Goal: Task Accomplishment & Management: Manage account settings

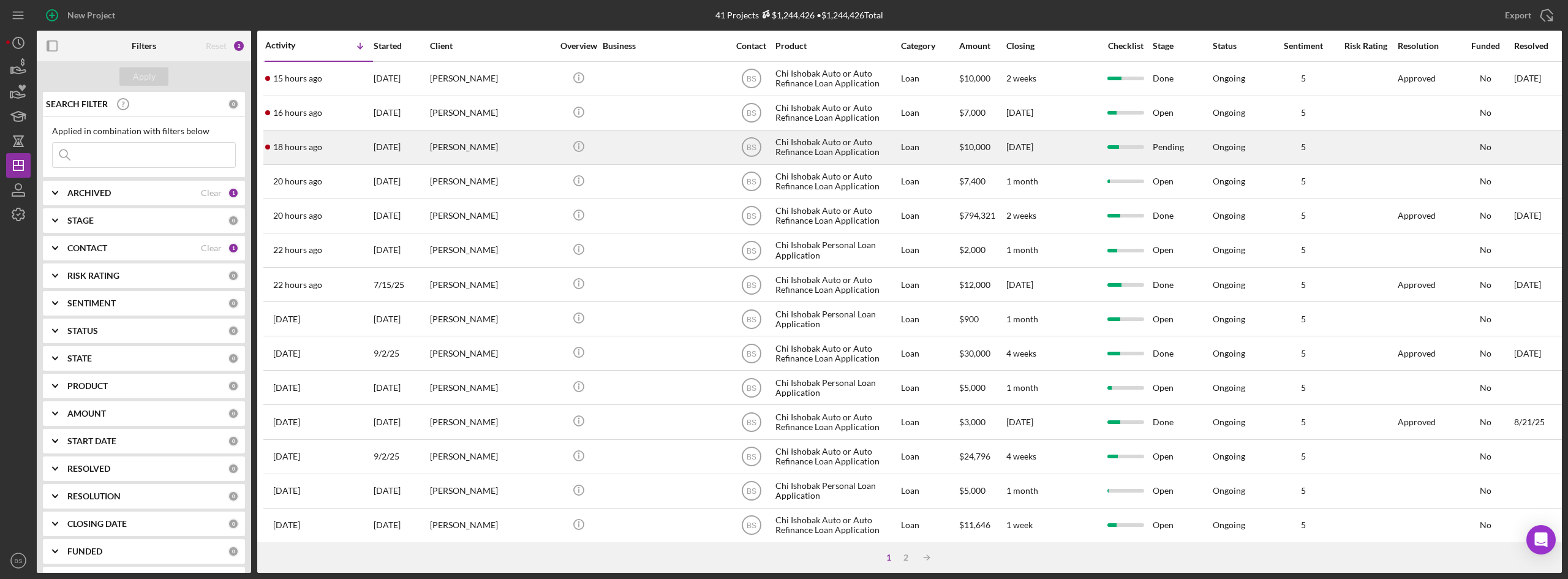
click at [453, 138] on div "[PERSON_NAME]" at bounding box center [491, 147] width 123 height 33
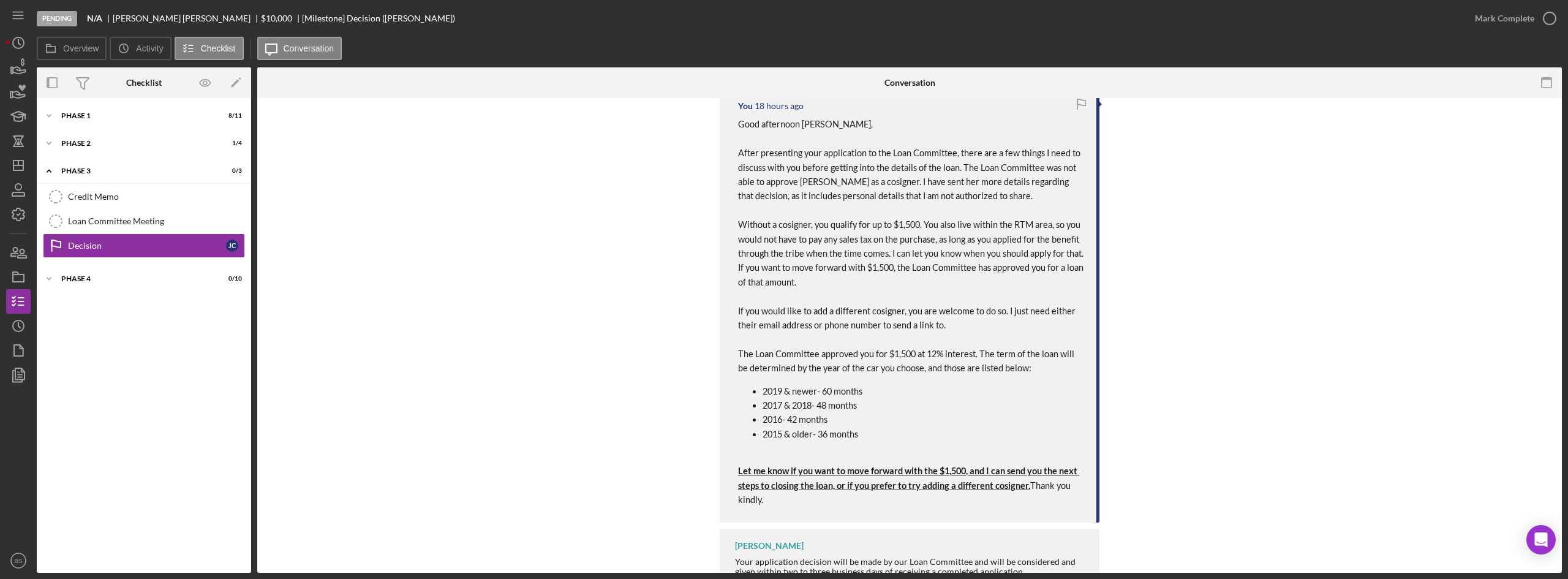
scroll to position [412, 0]
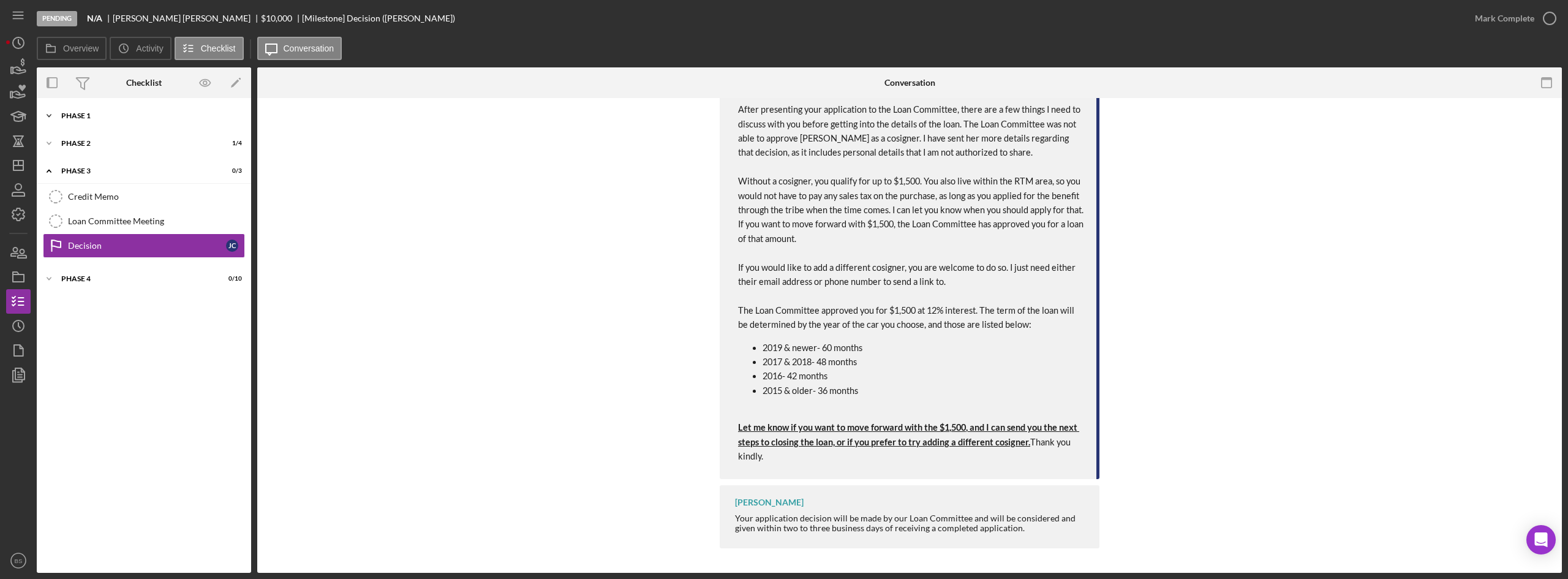
click at [100, 116] on div "Phase 1" at bounding box center [148, 116] width 174 height 8
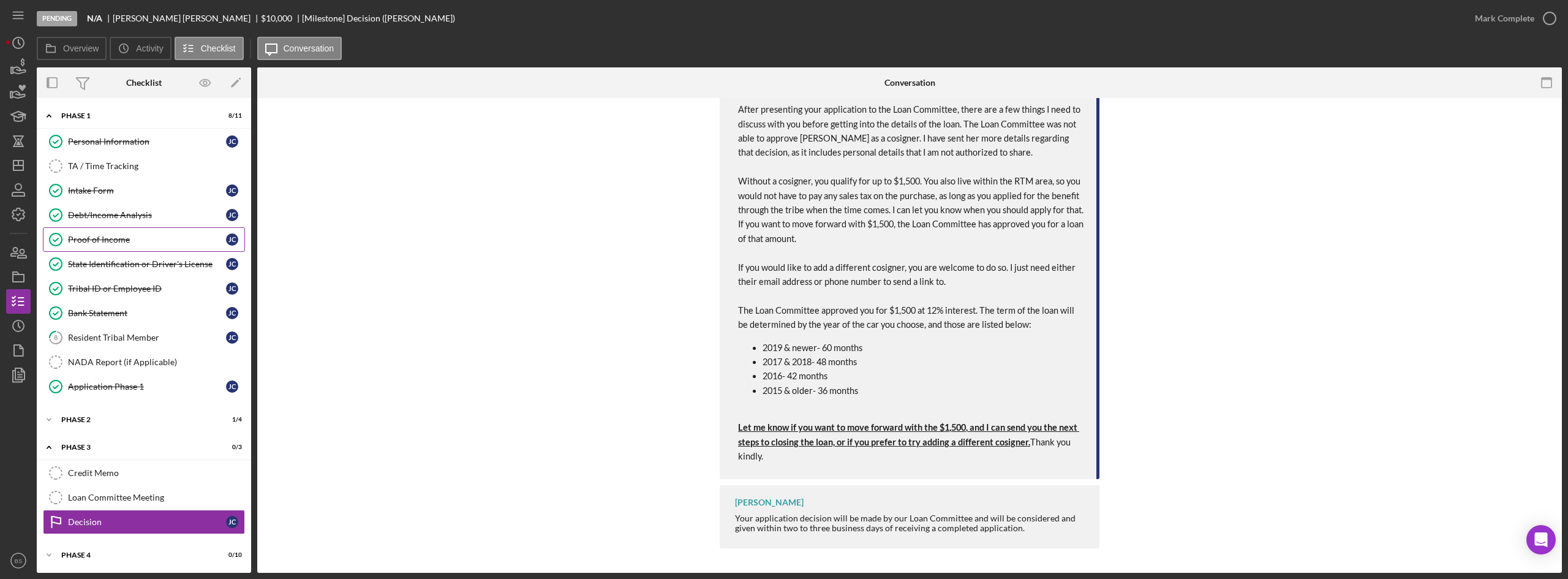
click at [105, 242] on div "Proof of Income" at bounding box center [146, 239] width 158 height 10
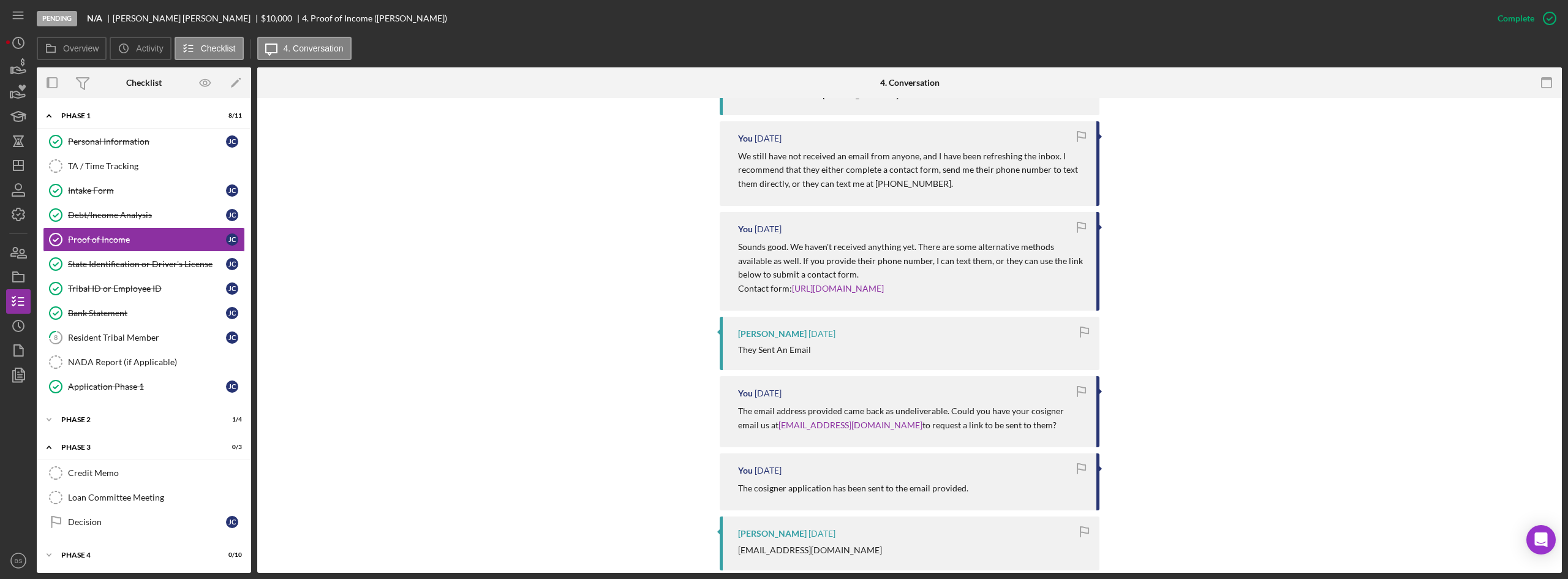
scroll to position [490, 0]
click at [11, 158] on icon "Icon/Dashboard" at bounding box center [19, 166] width 31 height 31
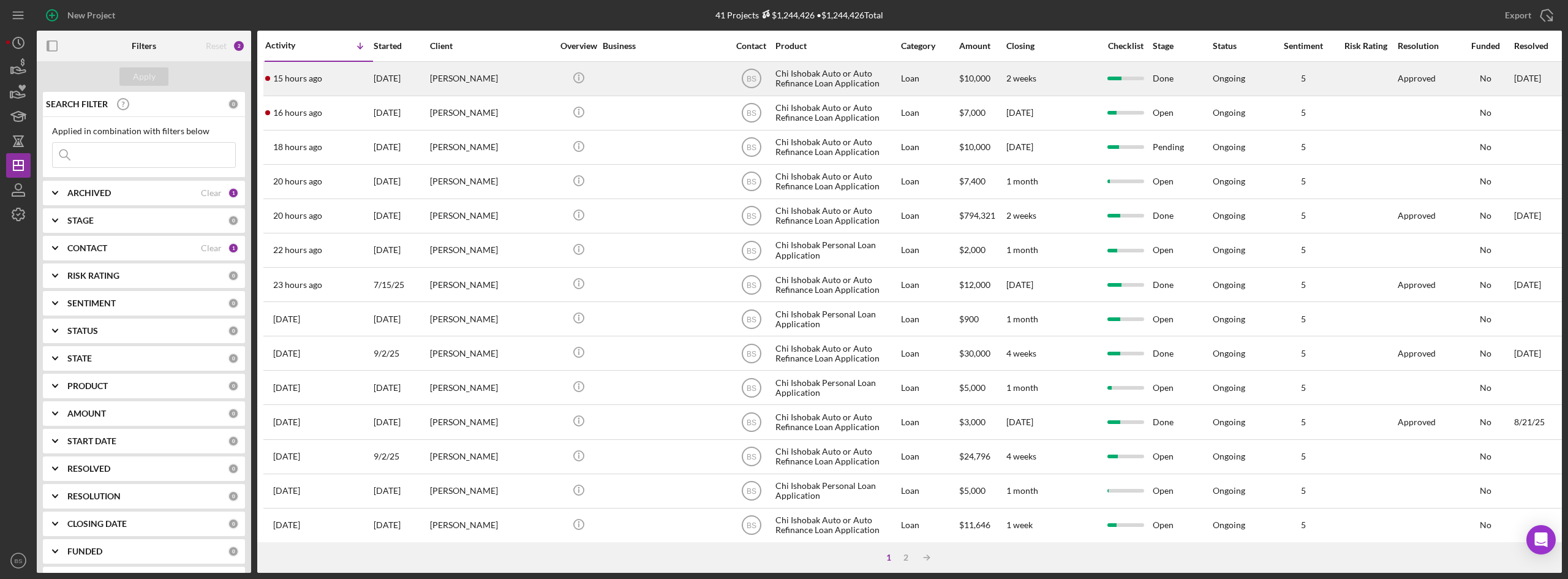
click at [546, 81] on div "[PERSON_NAME]" at bounding box center [491, 79] width 123 height 33
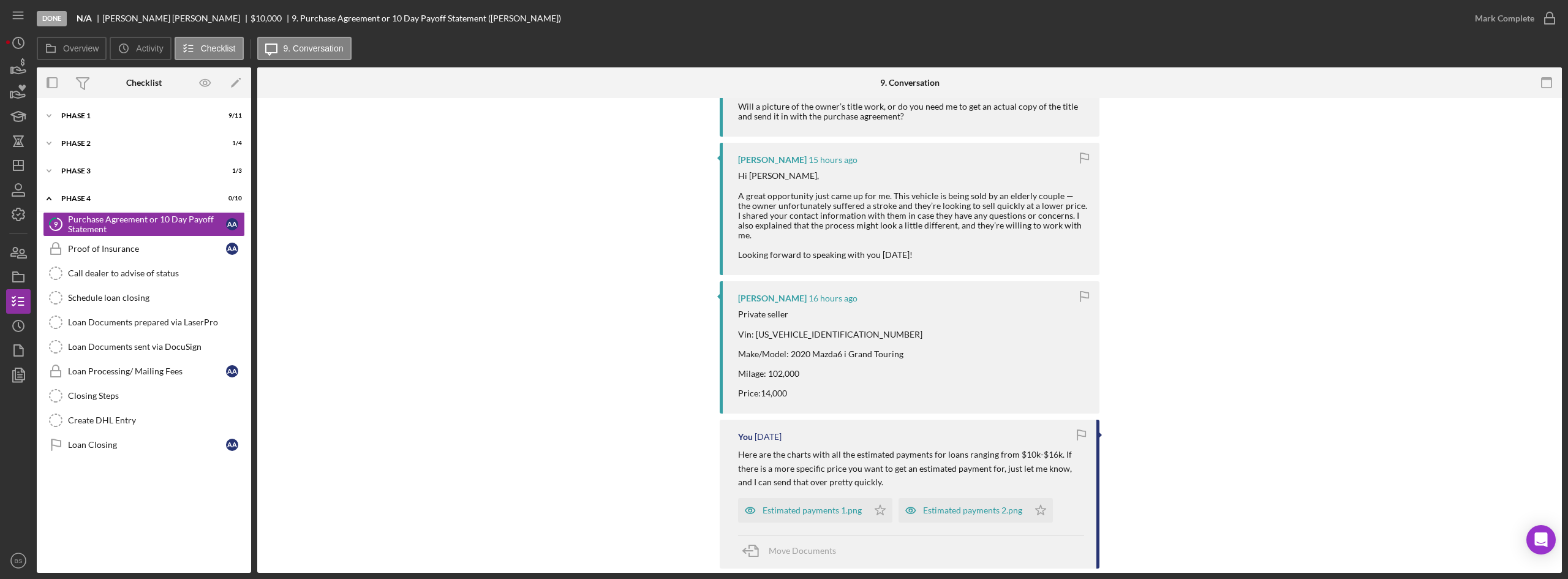
scroll to position [307, 0]
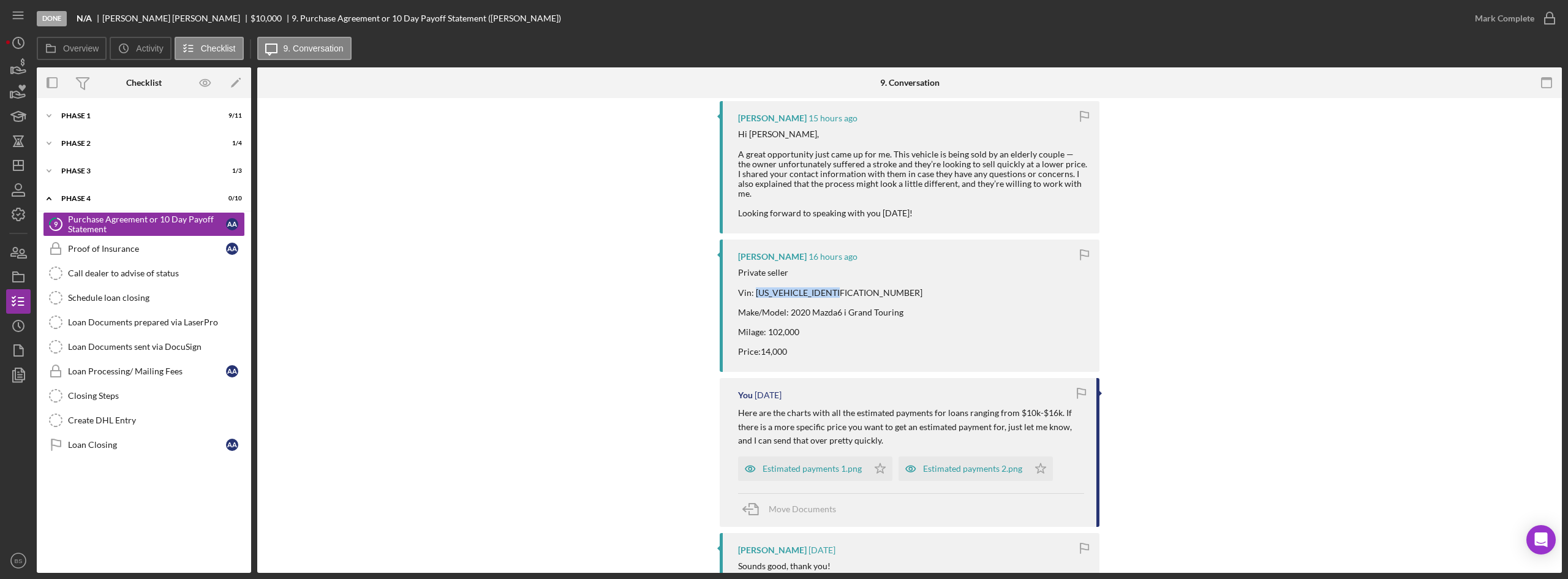
drag, startPoint x: 851, startPoint y: 296, endPoint x: 754, endPoint y: 289, distance: 97.3
click at [754, 289] on div "Private seller Vin: JM1GL1TY6L1524541 Make/Model: 2020 Mazda6 i Grand Touring M…" at bounding box center [832, 312] width 186 height 89
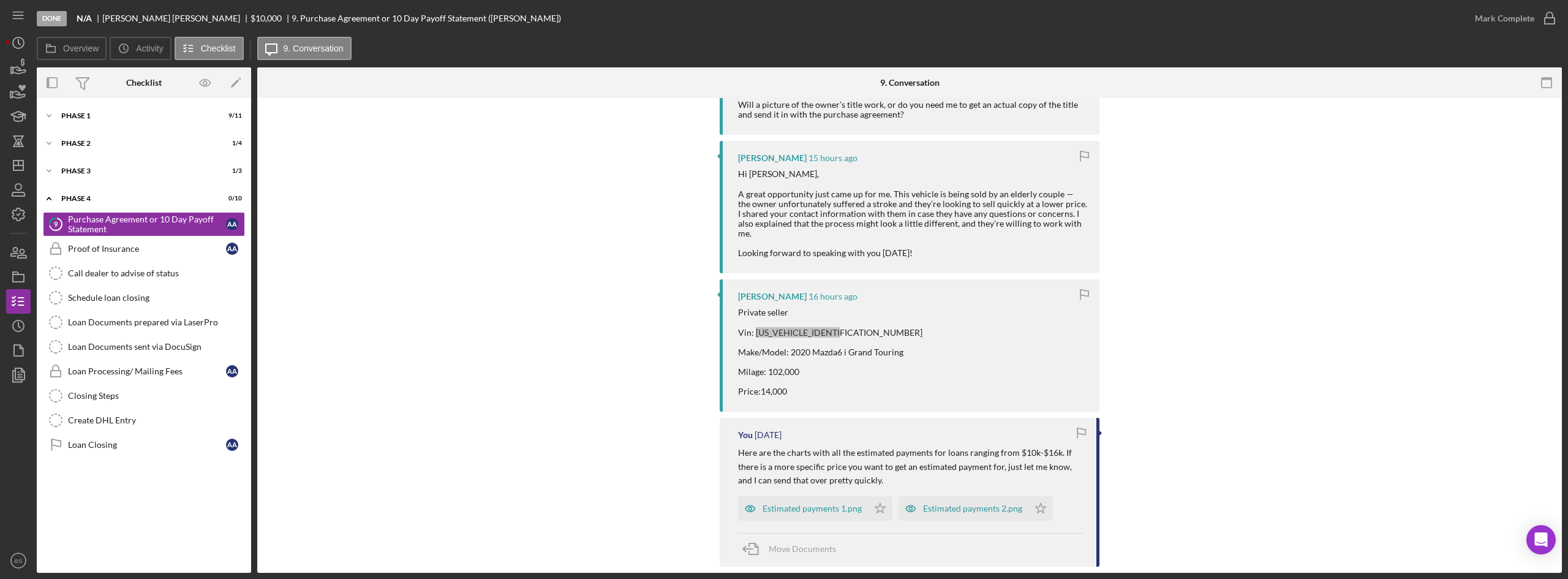
scroll to position [245, 0]
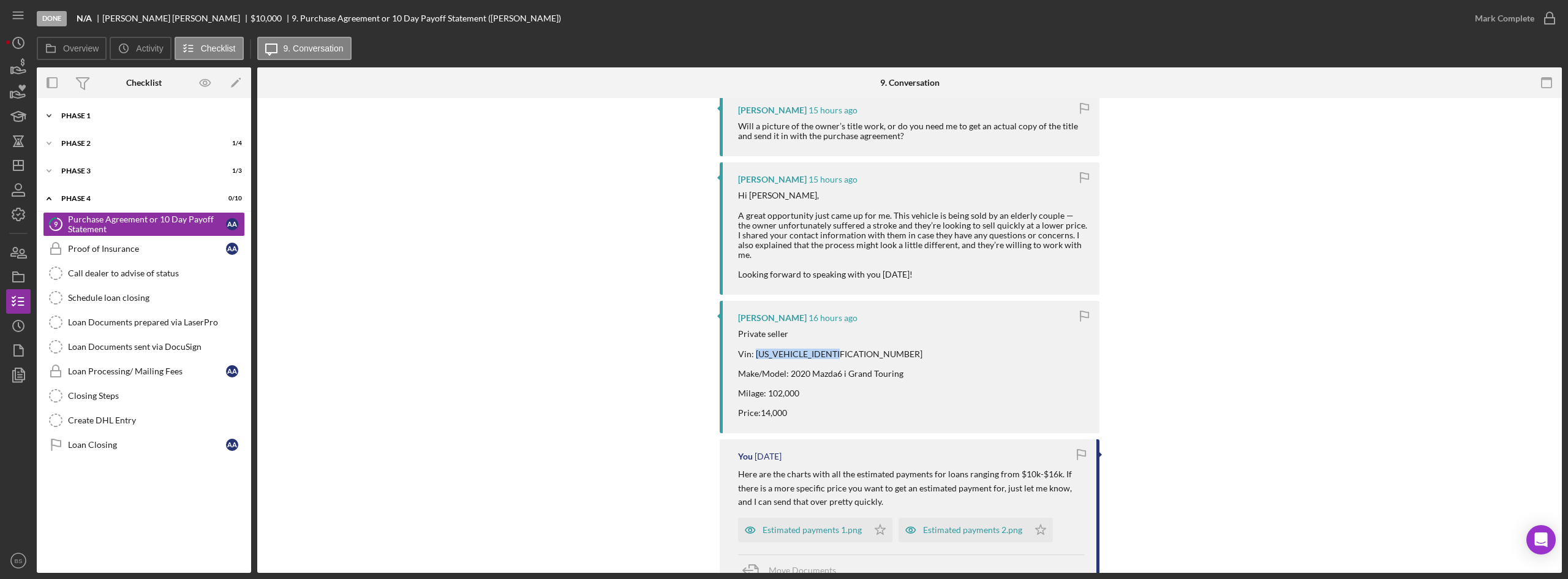
click at [112, 118] on div "Phase 1" at bounding box center [148, 116] width 174 height 8
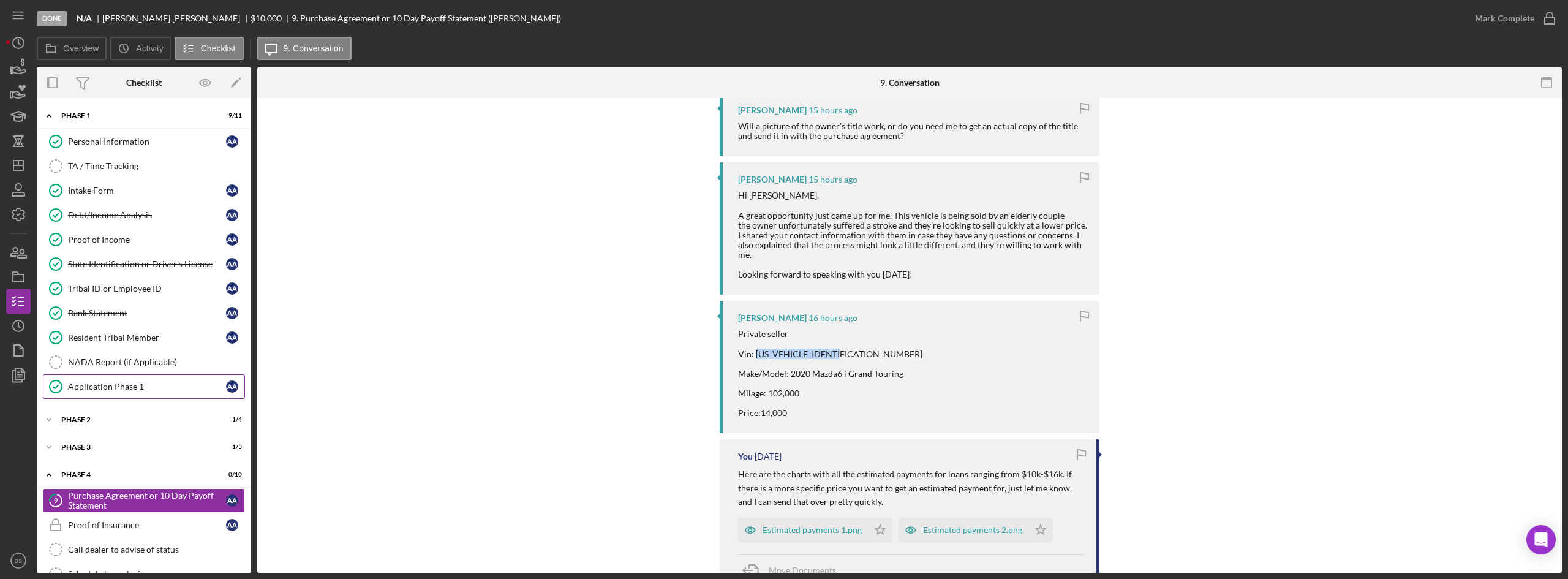
click at [112, 389] on div "Application Phase 1" at bounding box center [146, 386] width 158 height 10
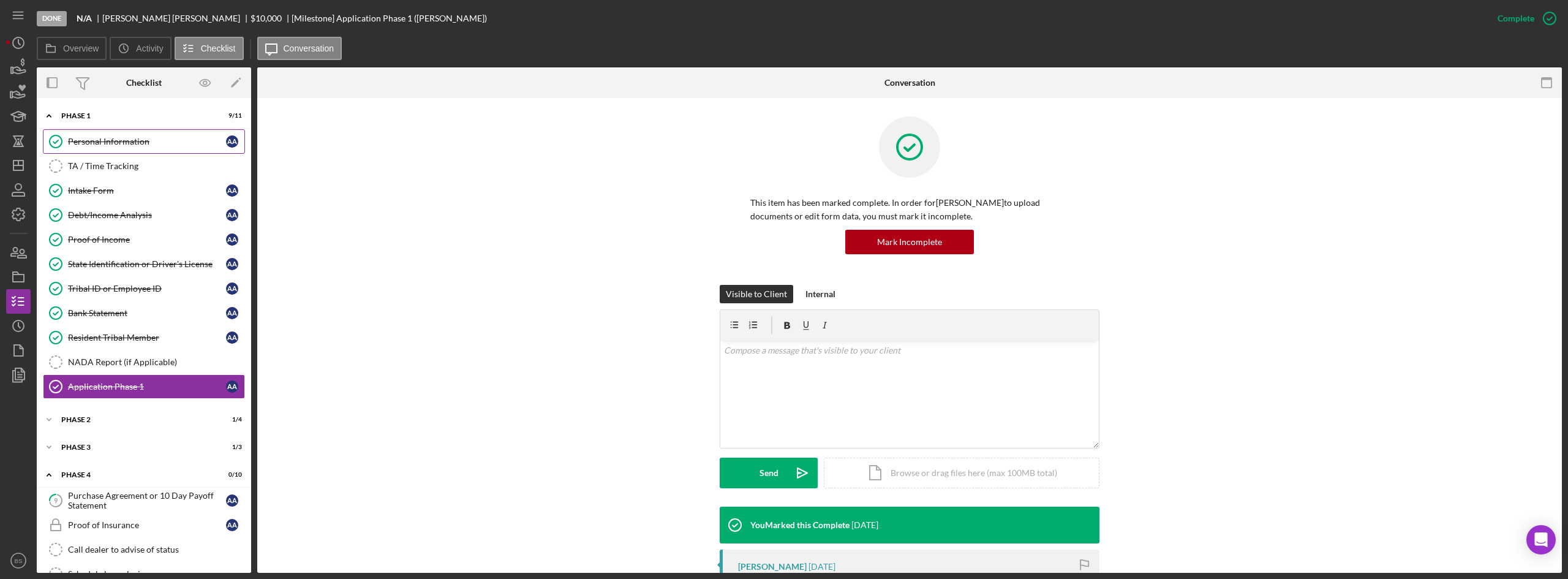
click at [172, 145] on div "Personal Information" at bounding box center [146, 141] width 158 height 10
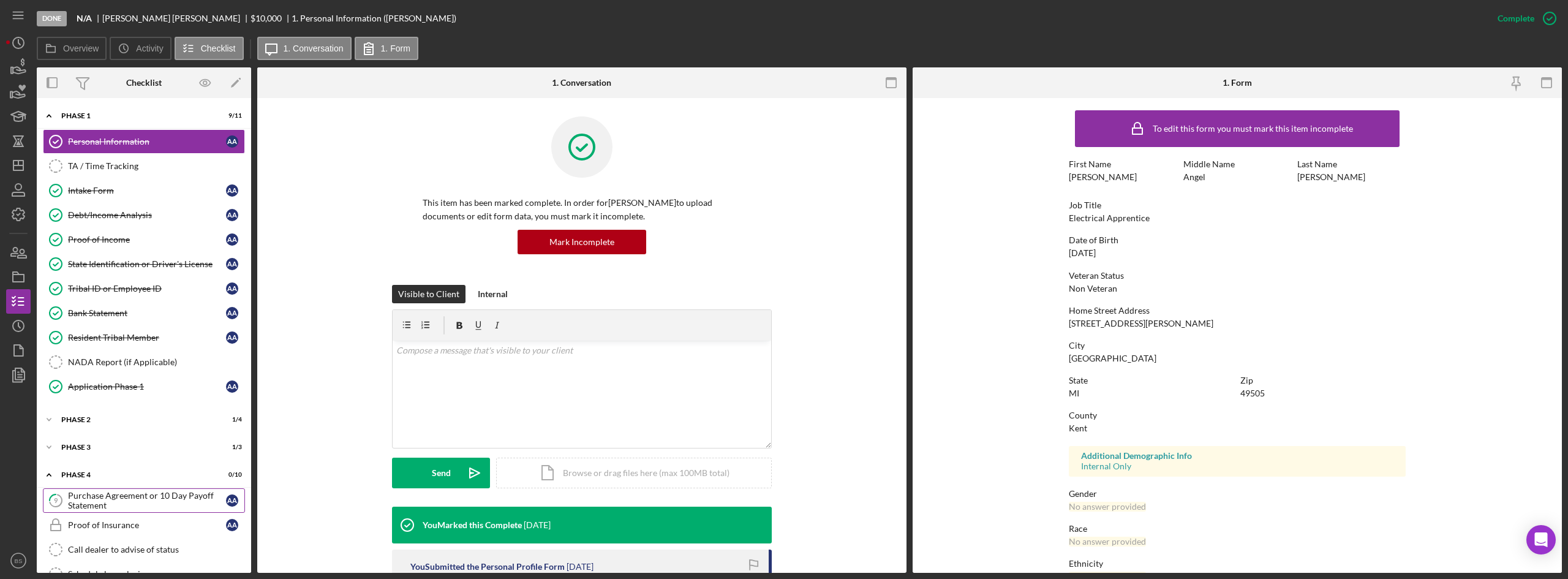
click at [187, 509] on div "Purchase Agreement or 10 Day Payoff Statement" at bounding box center [146, 500] width 158 height 20
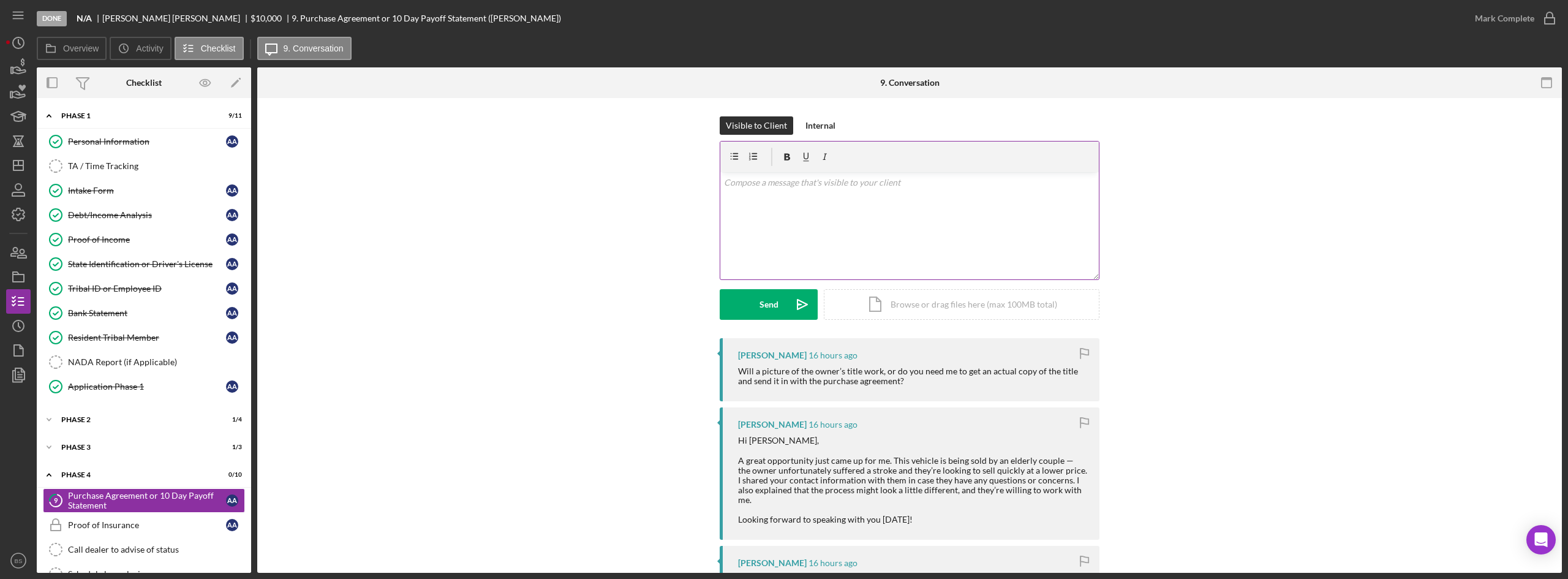
click at [940, 260] on div "v Color teal Color pink Remove color Add row above Add row below Add column bef…" at bounding box center [910, 226] width 379 height 107
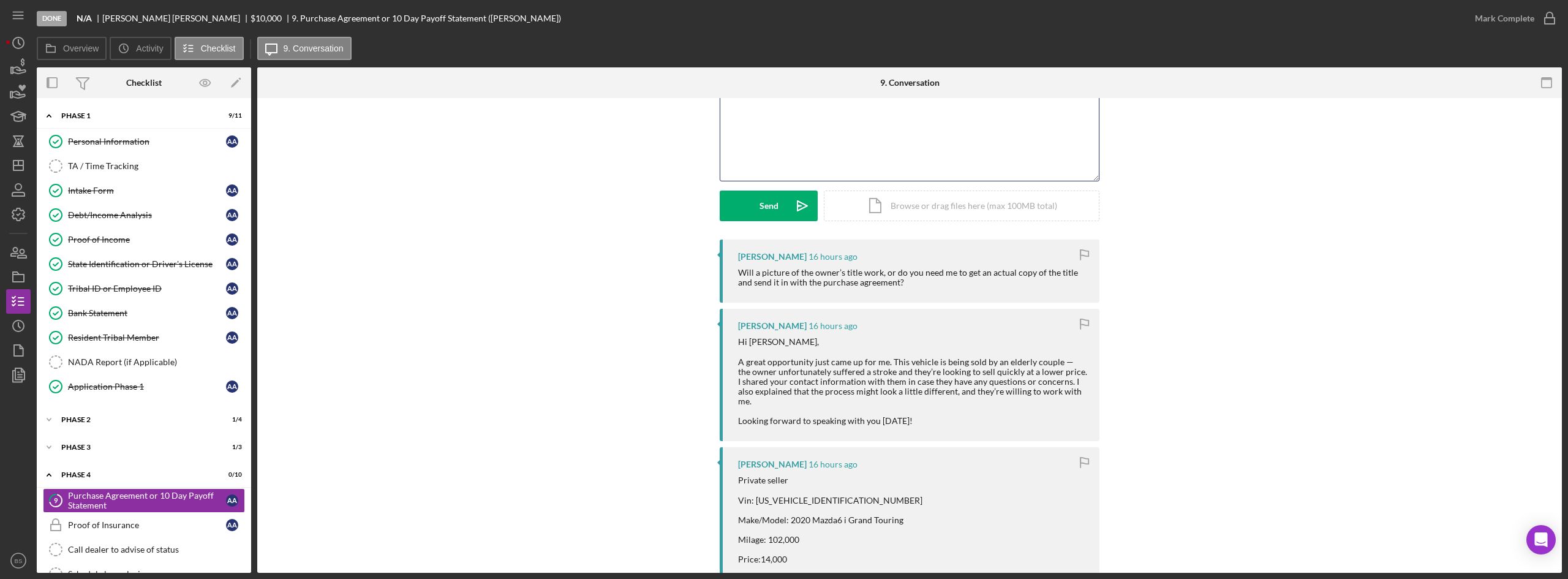
scroll to position [307, 0]
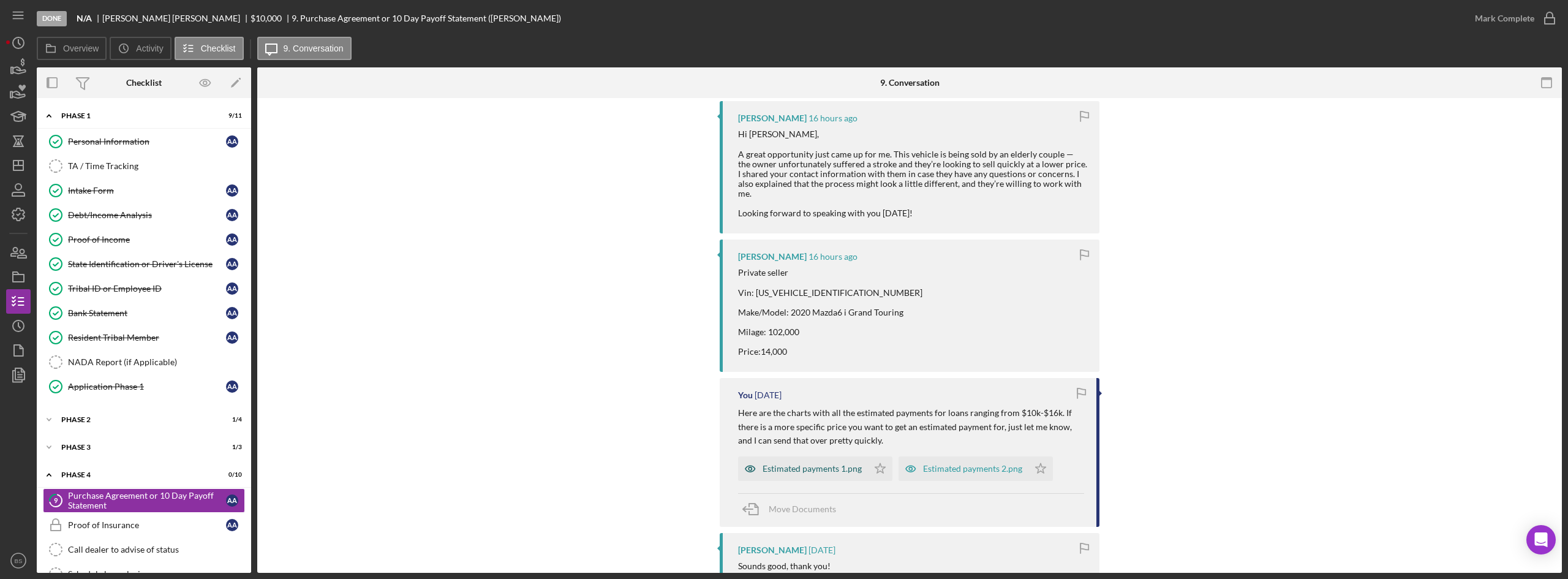
click at [819, 474] on div "Estimated payments 1.png" at bounding box center [812, 468] width 99 height 10
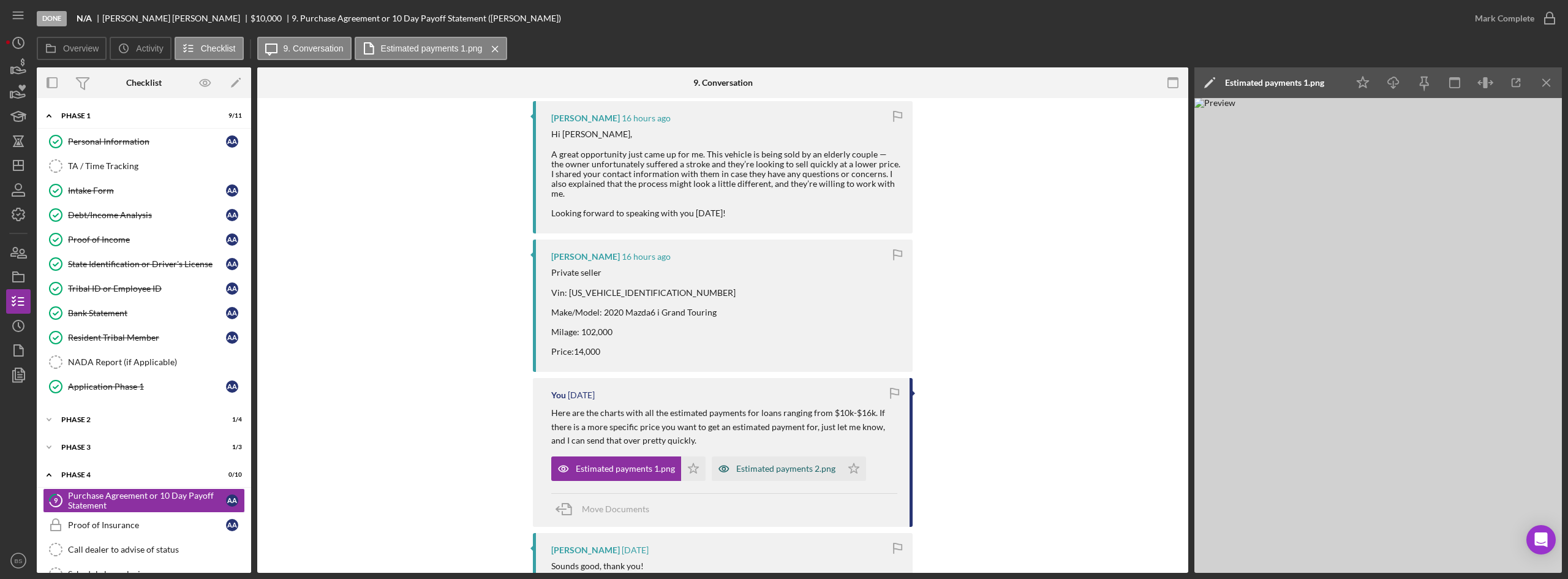
click at [782, 481] on div "Estimated payments 2.png" at bounding box center [776, 468] width 130 height 24
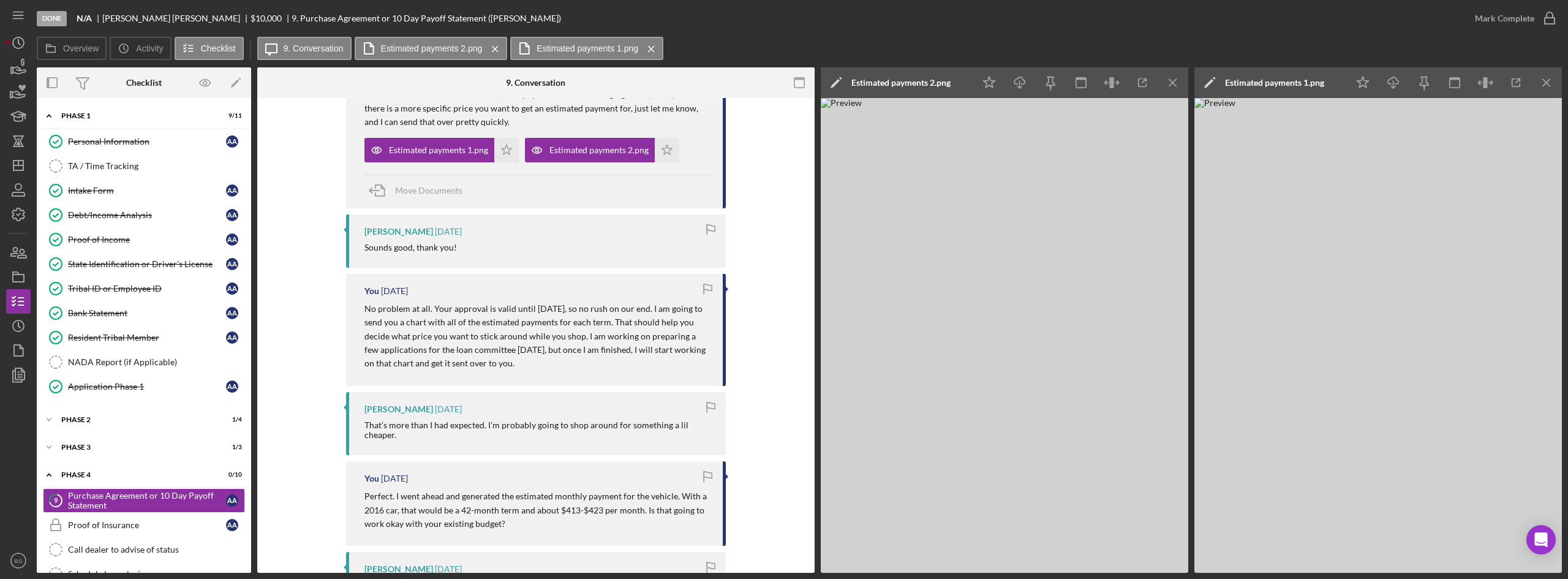
scroll to position [564, 0]
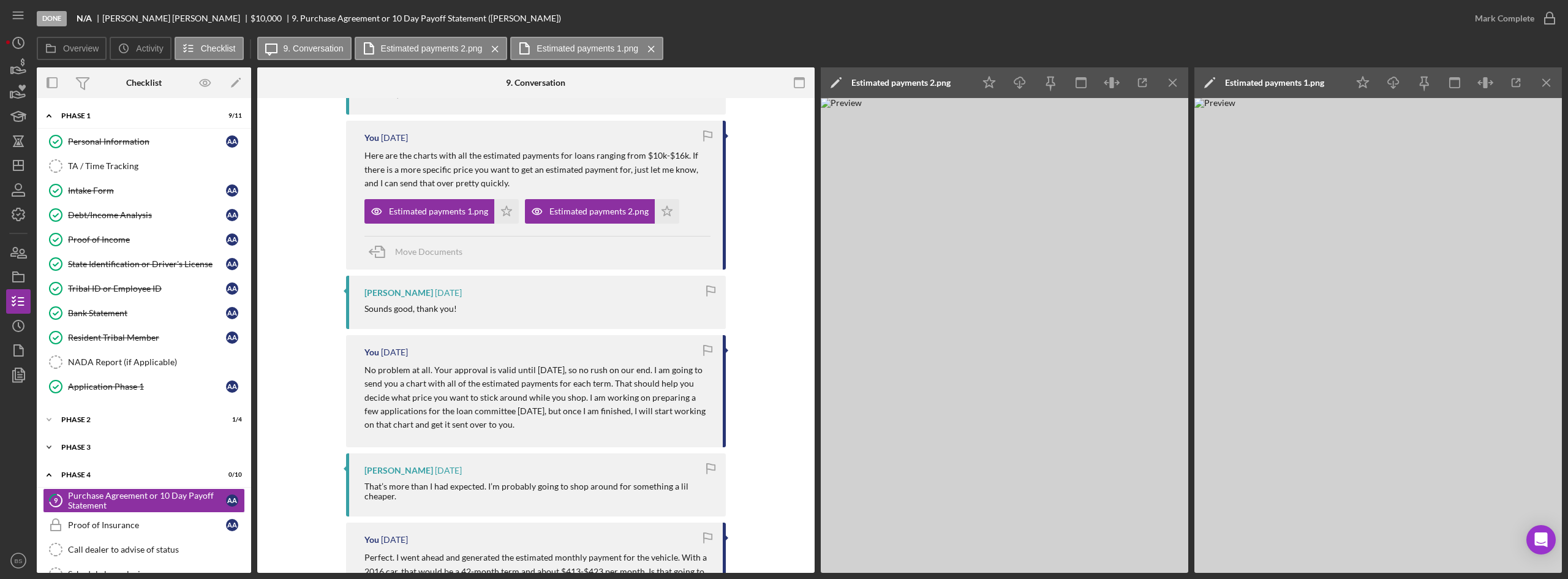
click at [184, 453] on div "Icon/Expander Phase 3 1 / 3" at bounding box center [144, 447] width 215 height 24
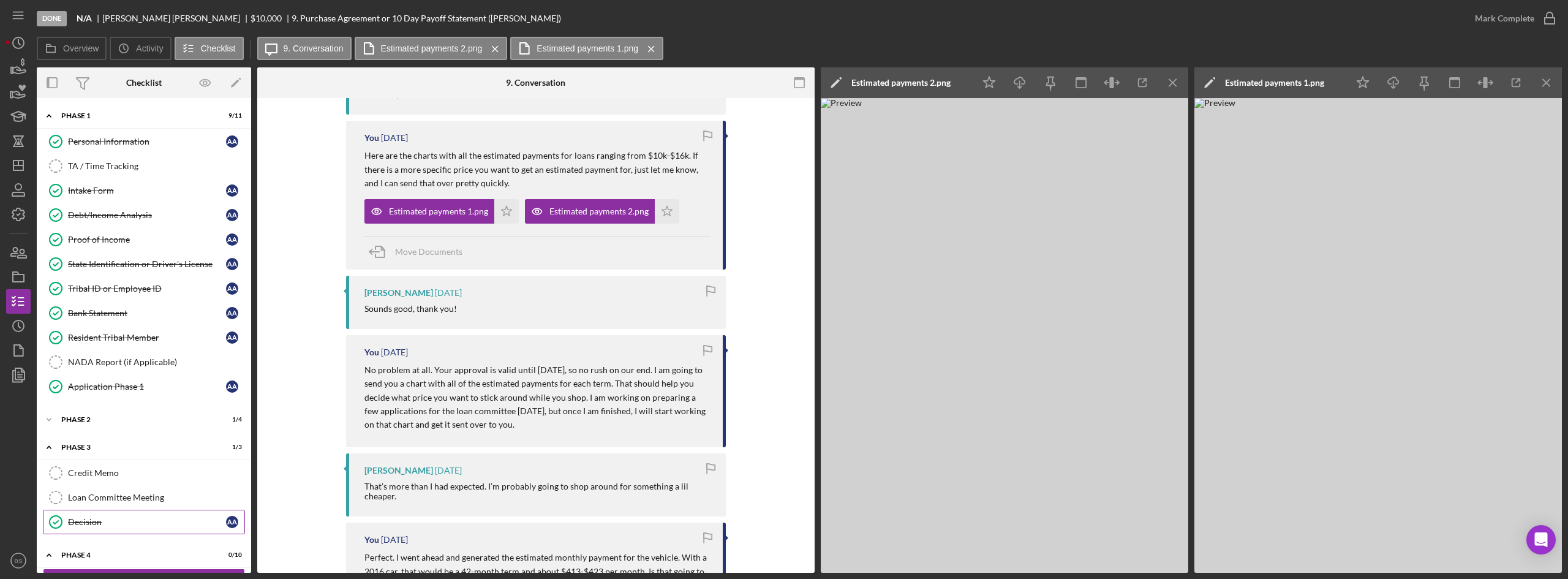
click at [165, 513] on link "Decision Decision A A" at bounding box center [144, 522] width 202 height 24
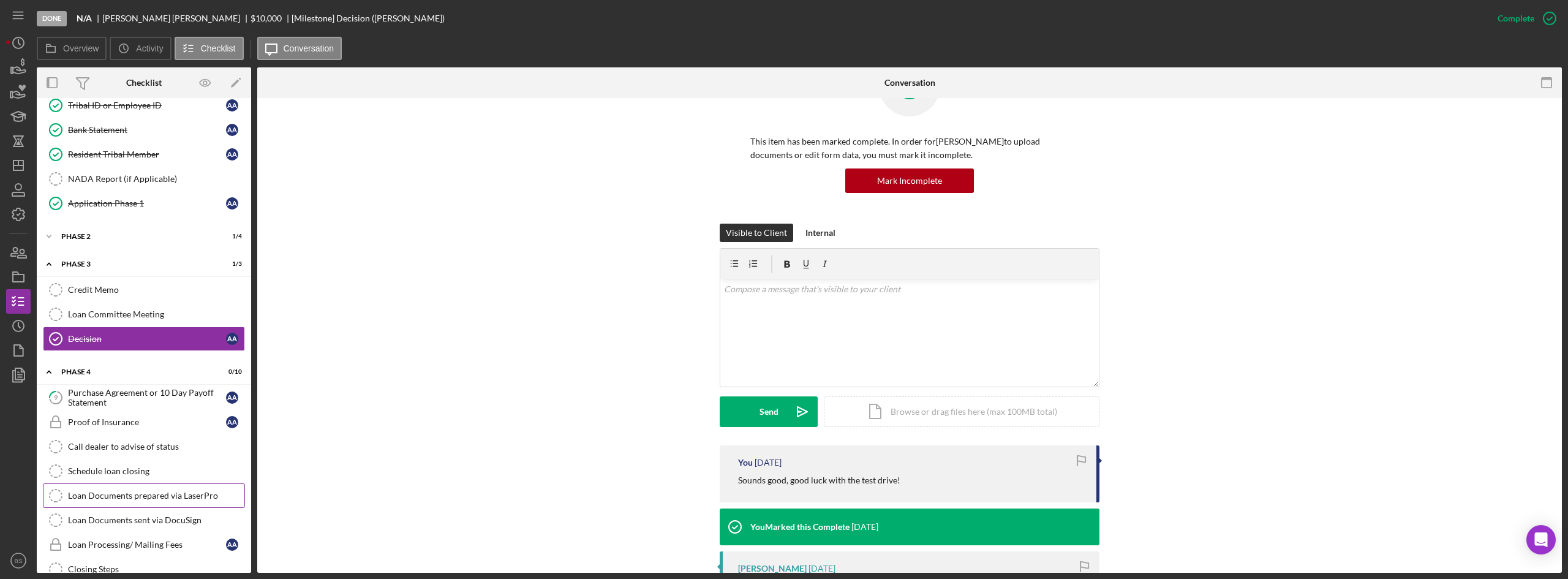
scroll to position [184, 0]
click at [176, 408] on link "9 Purchase Agreement or 10 Day Payoff Statement A A" at bounding box center [144, 397] width 202 height 24
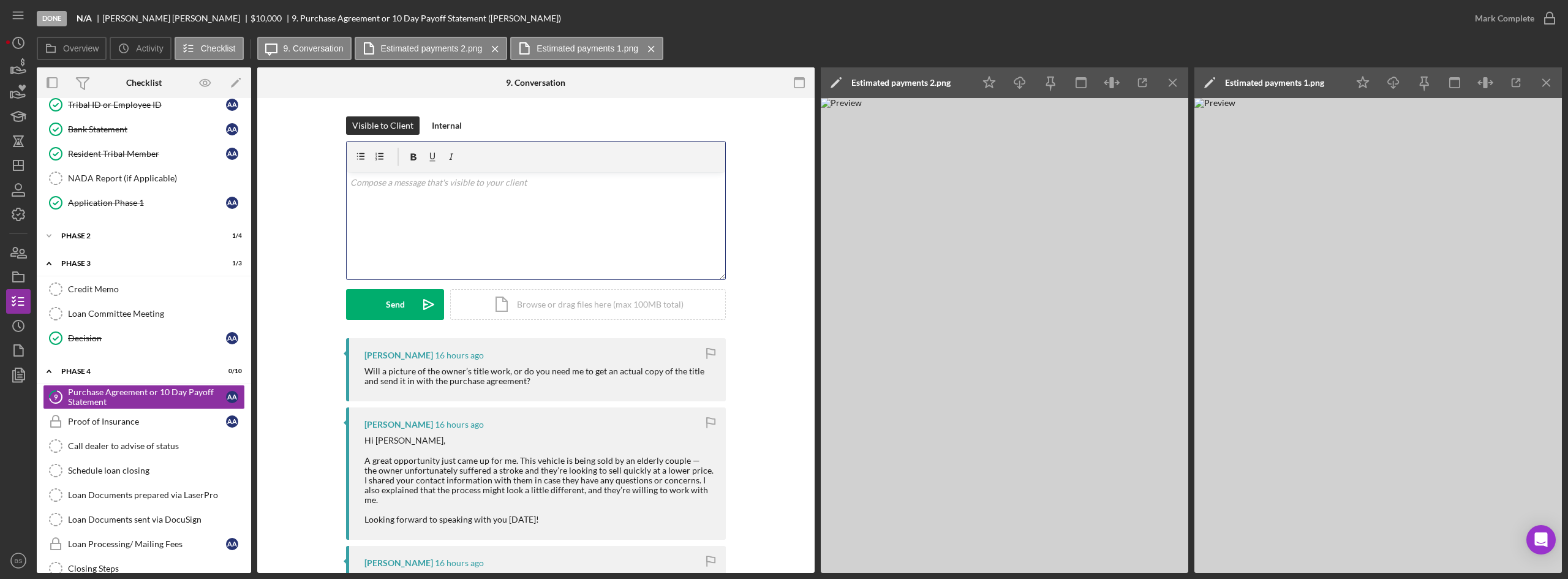
click at [519, 212] on div "v Color teal Color pink Remove color Add row above Add row below Add column bef…" at bounding box center [536, 226] width 379 height 107
drag, startPoint x: 127, startPoint y: 186, endPoint x: 296, endPoint y: 201, distance: 169.7
click at [127, 186] on link "NADA Report (if Applicable) NADA Report (if Applicable)" at bounding box center [144, 178] width 202 height 24
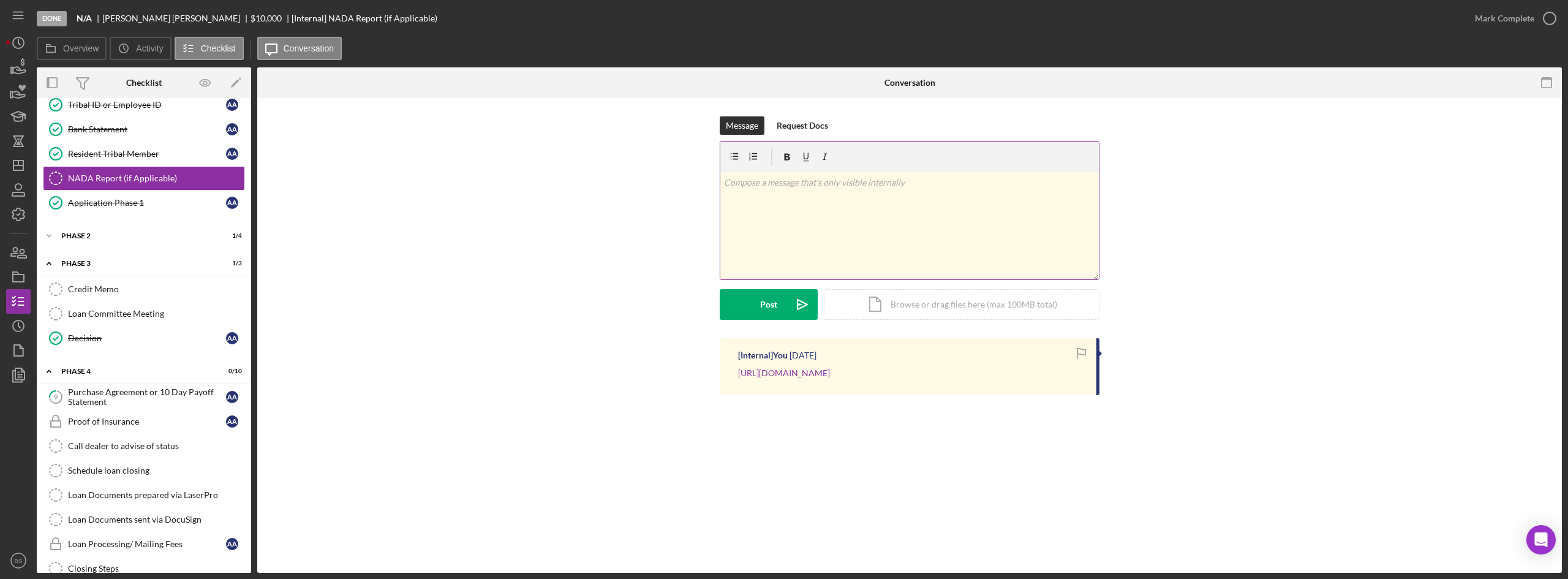
click at [815, 230] on div "v Color teal Color pink Remove color Add row above Add row below Add column bef…" at bounding box center [910, 226] width 379 height 107
click at [786, 307] on button "Post Icon/icon-invite-send" at bounding box center [768, 305] width 98 height 31
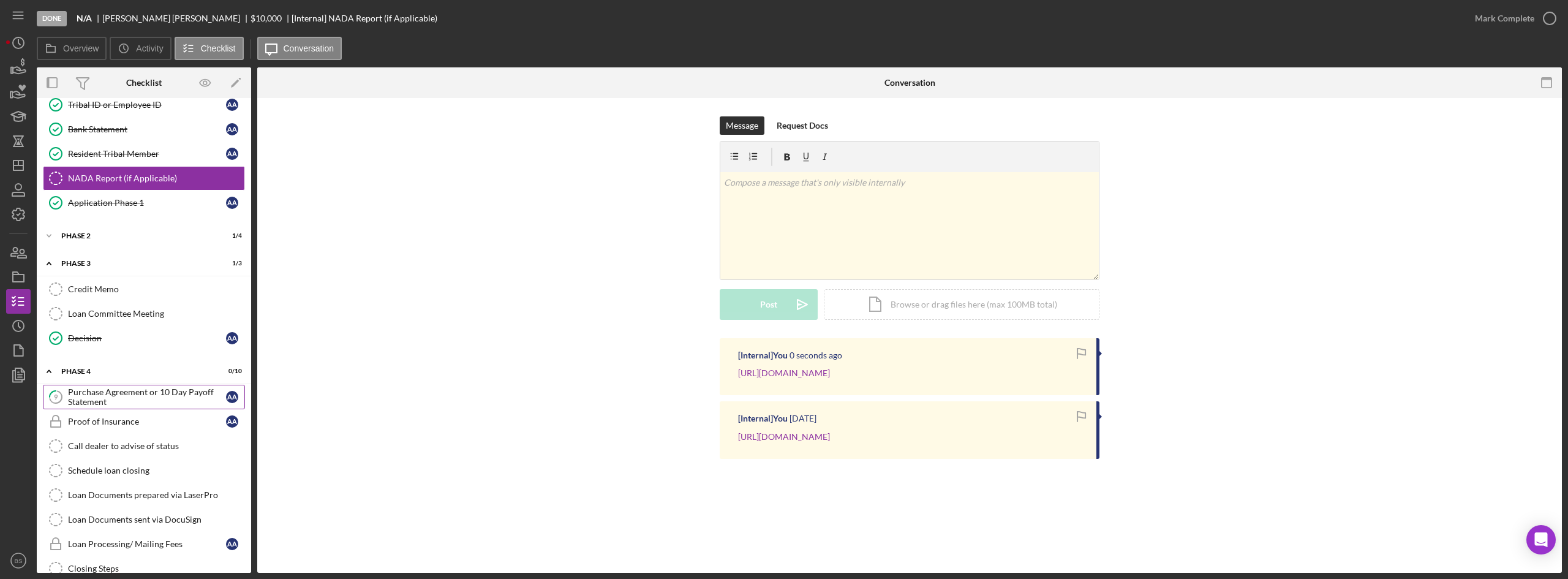
click at [169, 396] on div "Purchase Agreement or 10 Day Payoff Statement" at bounding box center [146, 397] width 158 height 20
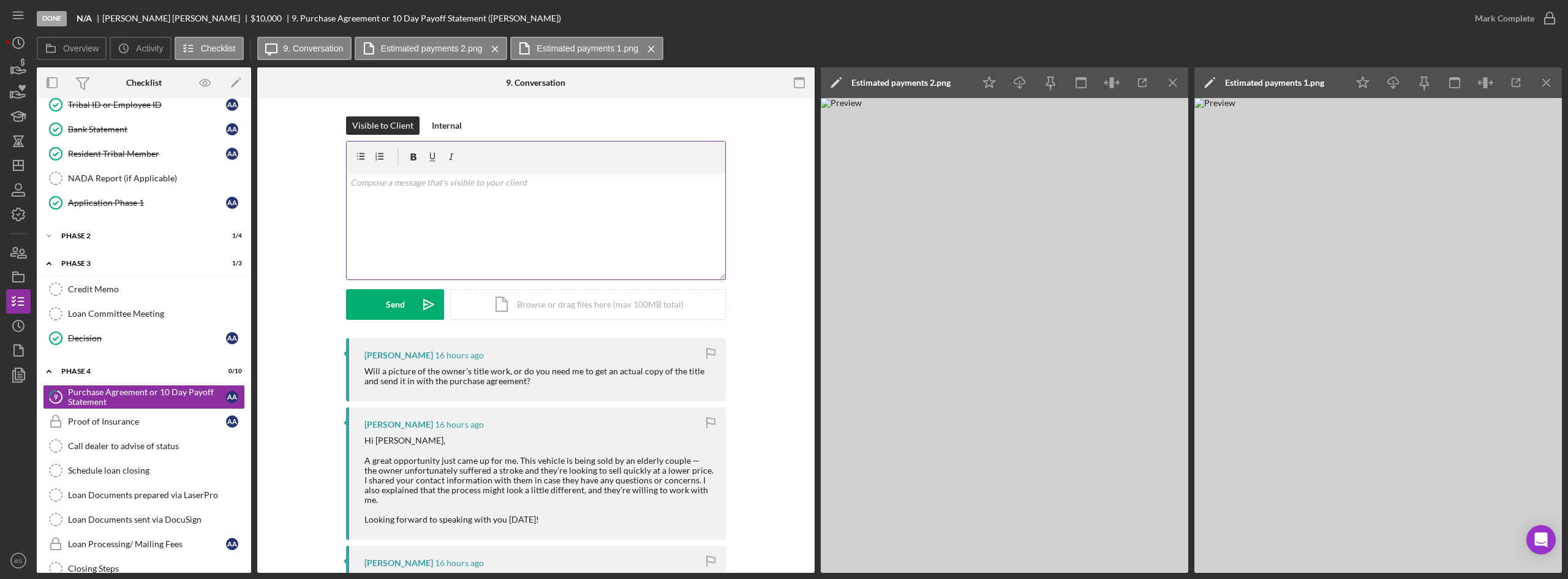
click at [596, 239] on div "v Color teal Color pink Remove color Add row above Add row below Add column bef…" at bounding box center [536, 226] width 379 height 107
click at [633, 181] on p "The value works great, and we can absolutely move forward with that car." at bounding box center [537, 182] width 372 height 13
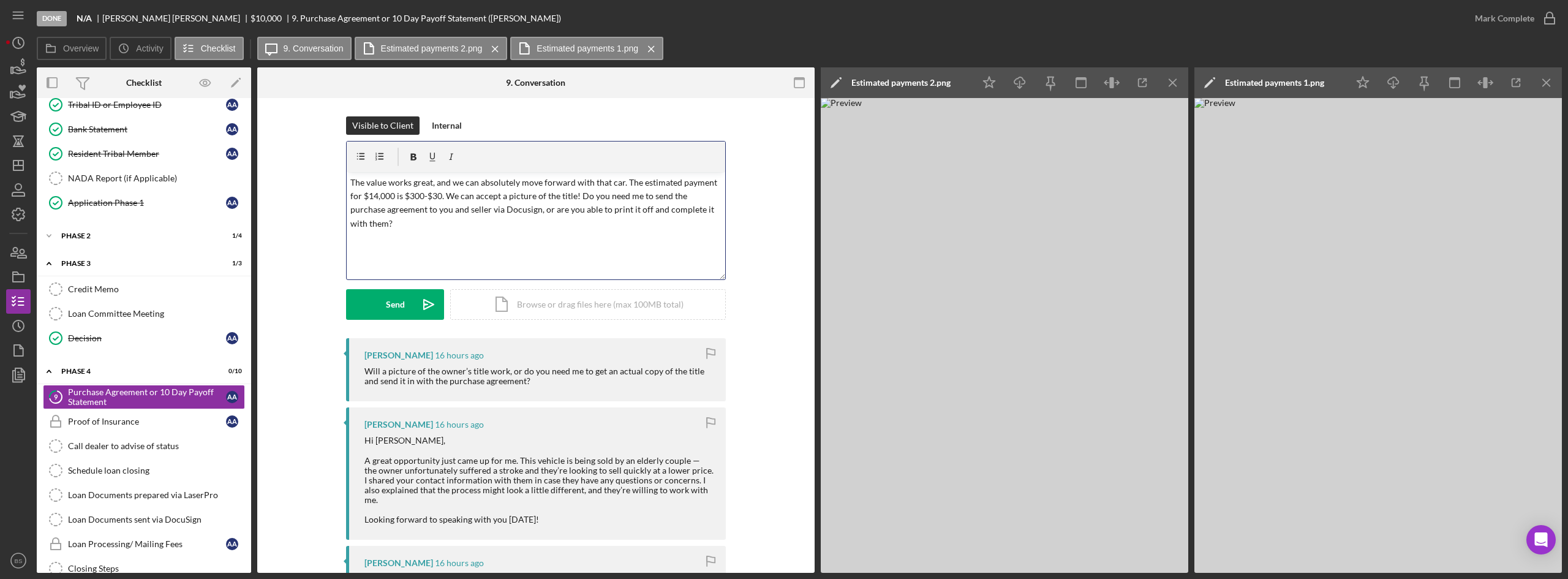
click at [387, 224] on p "The value works great, and we can absolutely move forward with that car. The es…" at bounding box center [537, 203] width 372 height 55
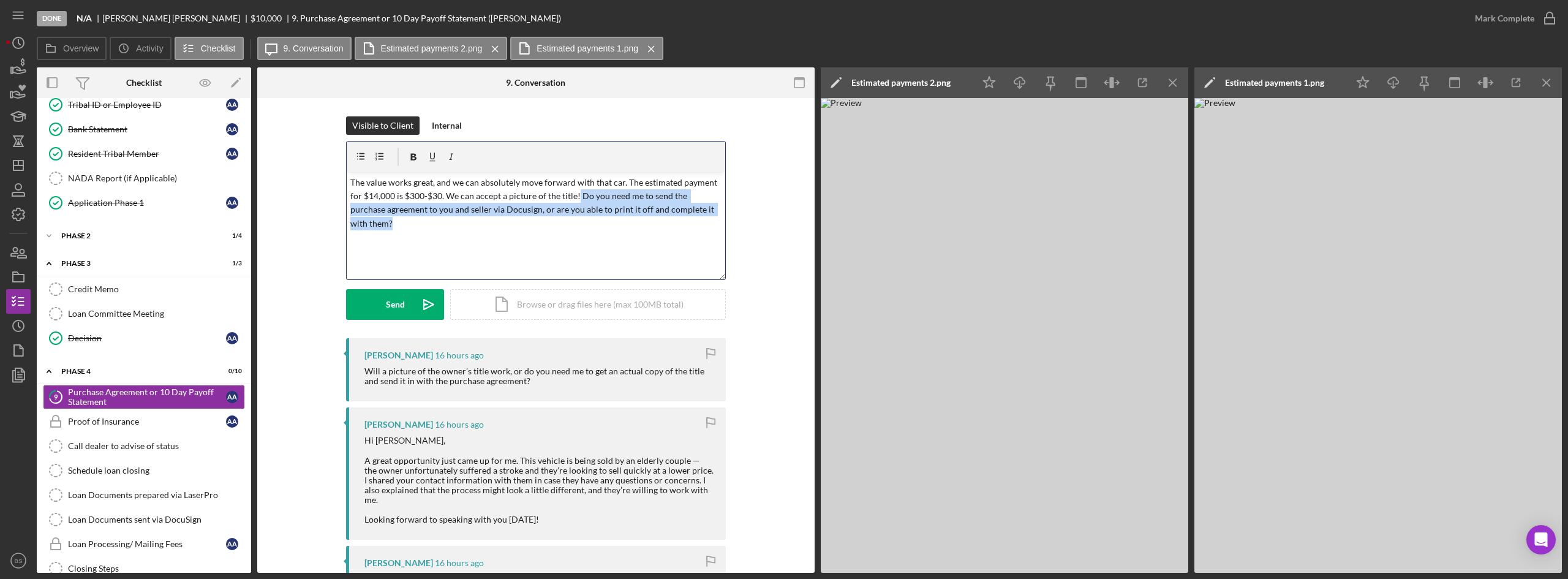
drag, startPoint x: 392, startPoint y: 224, endPoint x: 574, endPoint y: 196, distance: 184.1
click at [574, 196] on p "The value works great, and we can absolutely move forward with that car. The es…" at bounding box center [537, 203] width 372 height 55
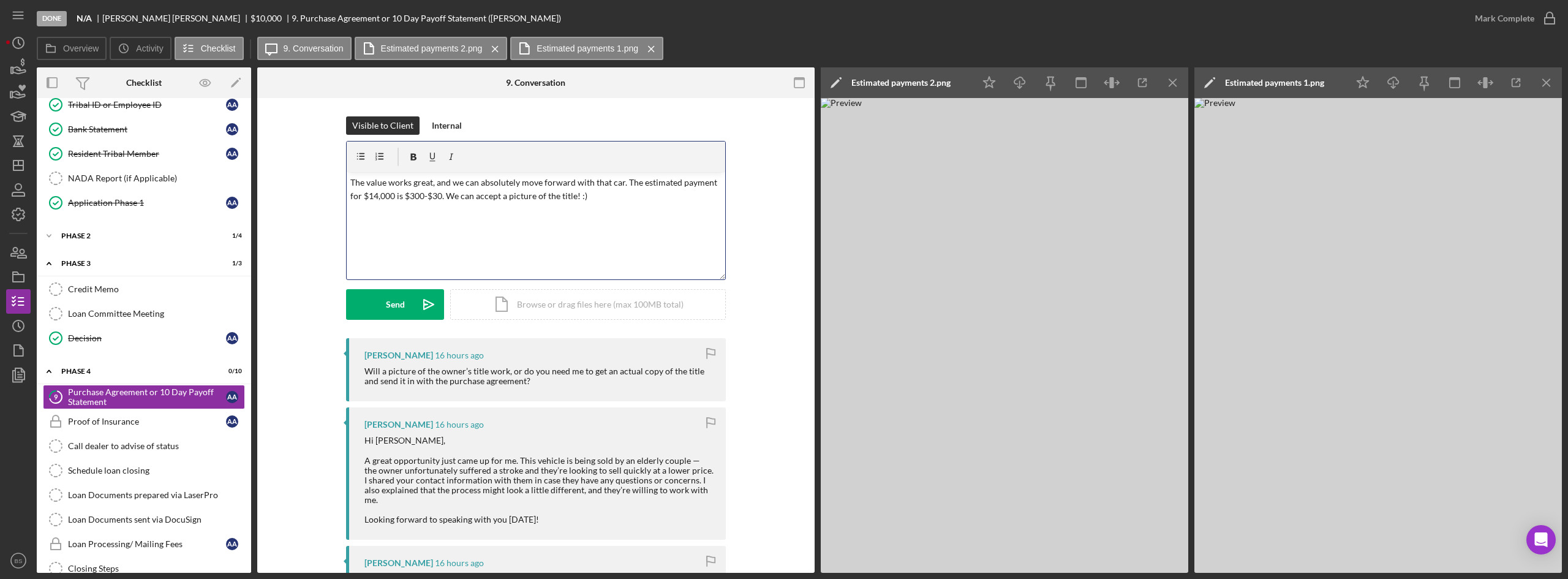
click at [361, 193] on p "The value works great, and we can absolutely move forward with that car. The es…" at bounding box center [537, 189] width 372 height 27
click at [400, 195] on p "The value works great, and we can absolutely move forward with that car. The es…" at bounding box center [537, 189] width 372 height 27
click at [461, 196] on p "The value works great, and we can absolutely move forward with that car. The es…" at bounding box center [537, 189] width 372 height 27
click at [579, 232] on div "v Color teal Color pink Remove color Add row above Add row below Add column bef…" at bounding box center [536, 226] width 379 height 107
click at [480, 196] on p "The value works great, and we can absolutely move forward with that car. The es…" at bounding box center [537, 189] width 372 height 27
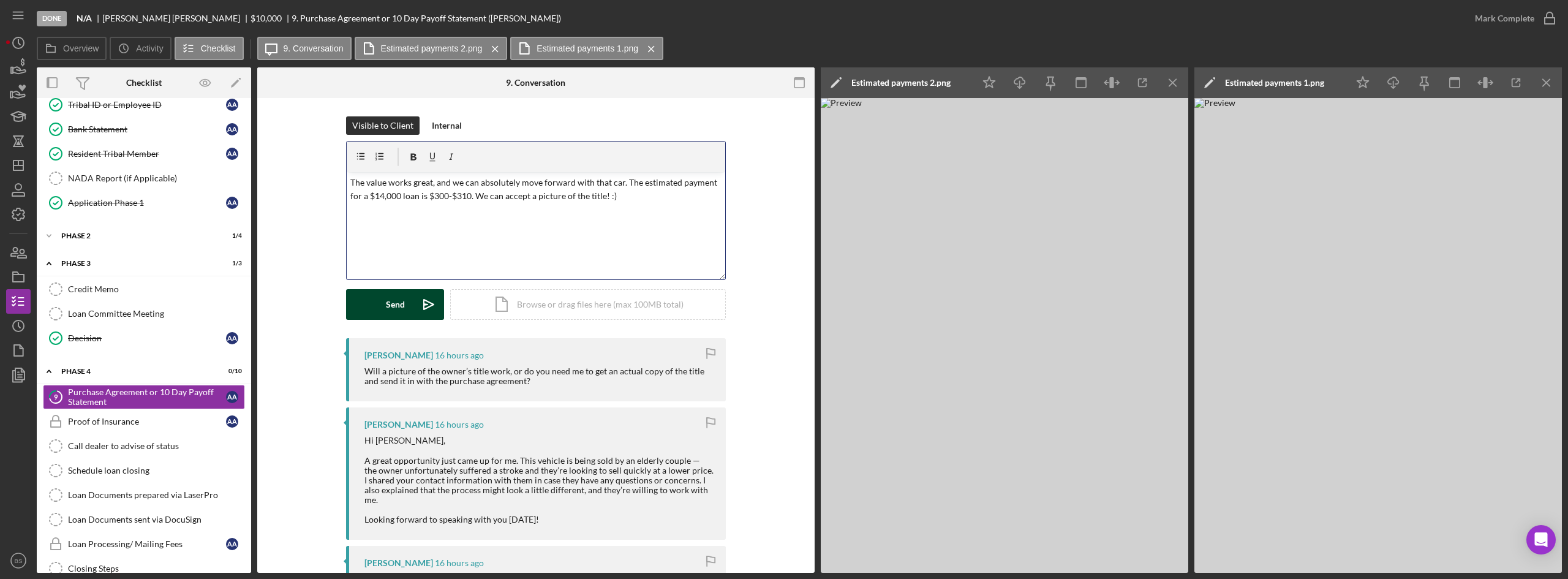
click at [393, 303] on div "Send" at bounding box center [395, 305] width 19 height 31
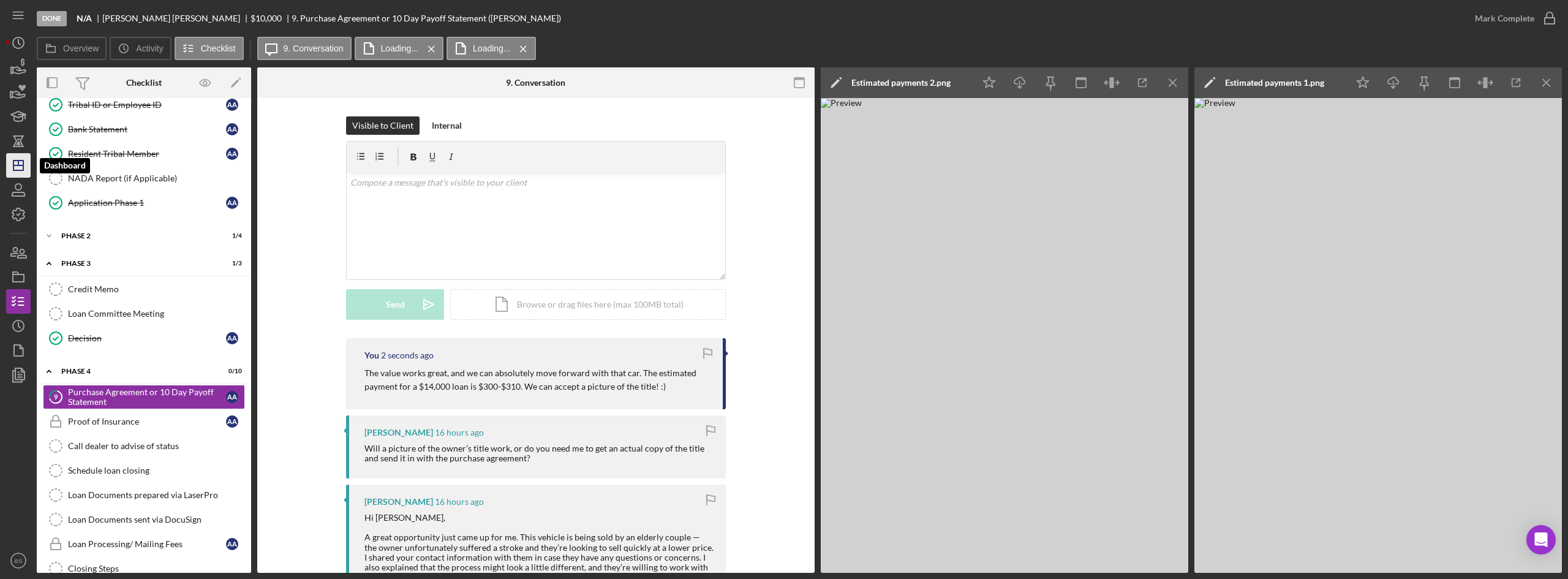
click at [29, 153] on icon "Icon/Dashboard" at bounding box center [19, 166] width 31 height 31
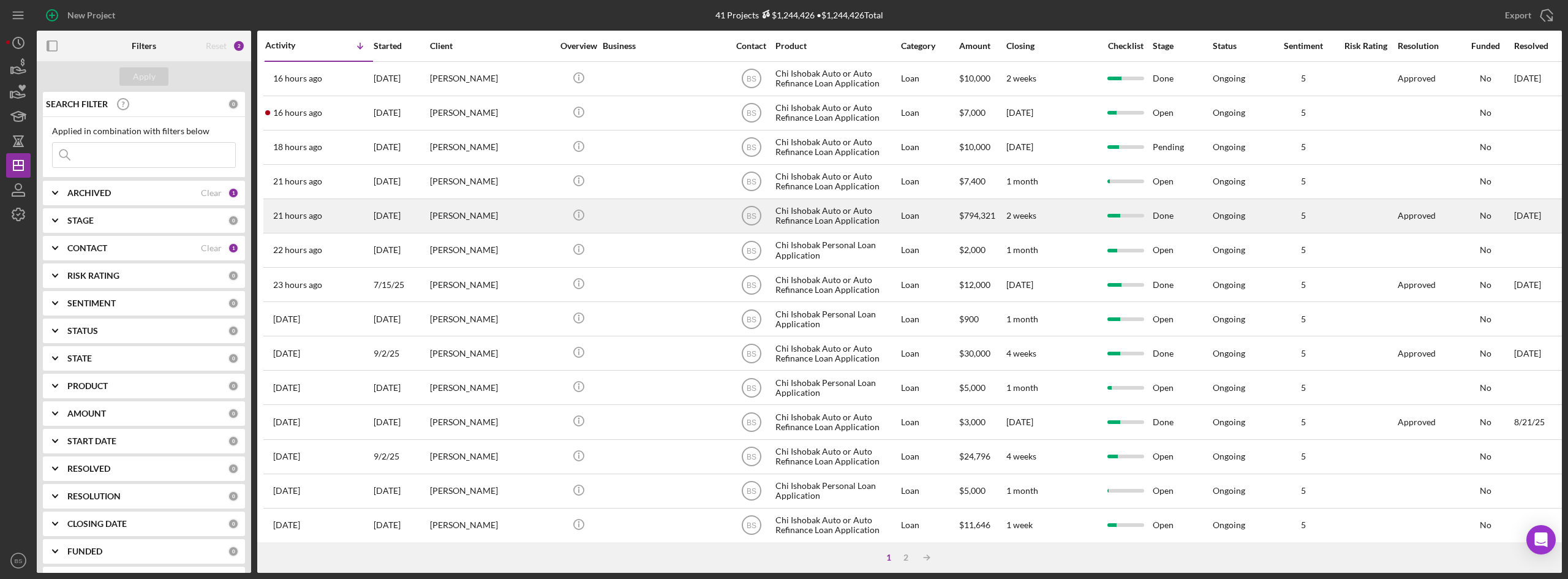
click at [413, 210] on div "[DATE]" at bounding box center [401, 216] width 55 height 33
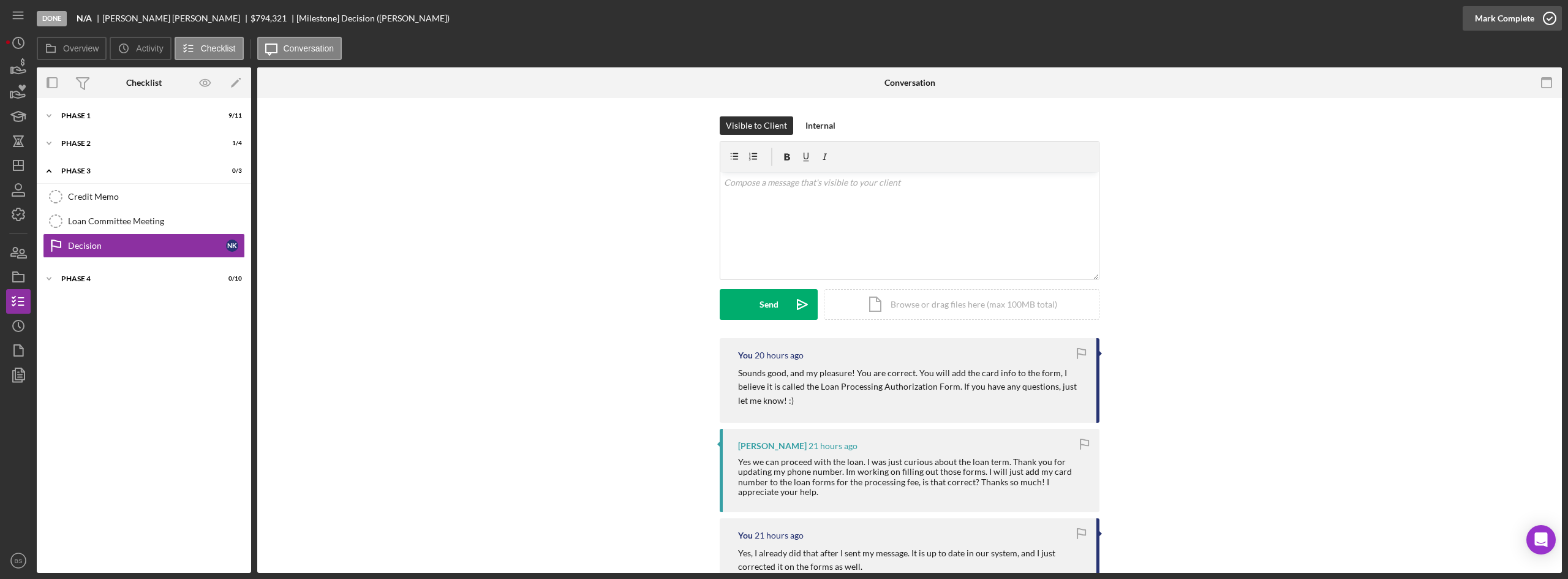
click at [1481, 18] on div "Mark Complete" at bounding box center [1504, 19] width 59 height 24
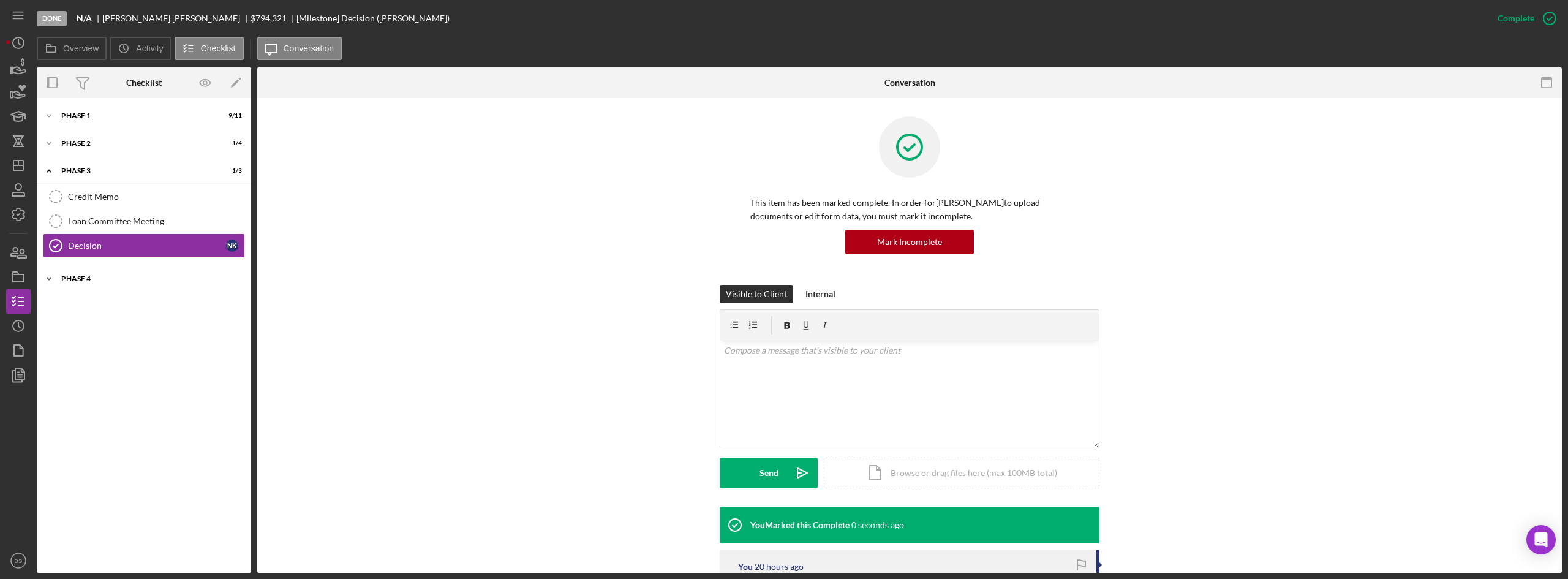
click at [82, 277] on div "Phase 4" at bounding box center [148, 279] width 174 height 8
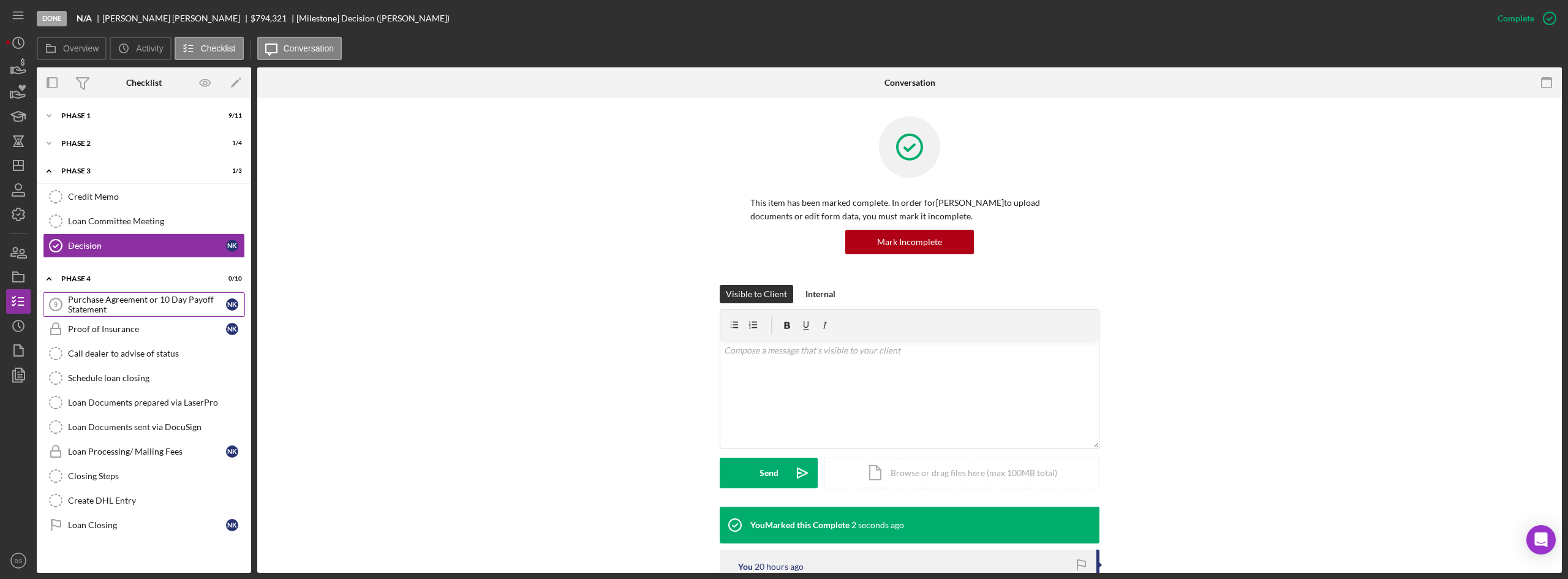
click at [112, 307] on div "Purchase Agreement or 10 Day Payoff Statement" at bounding box center [146, 304] width 158 height 20
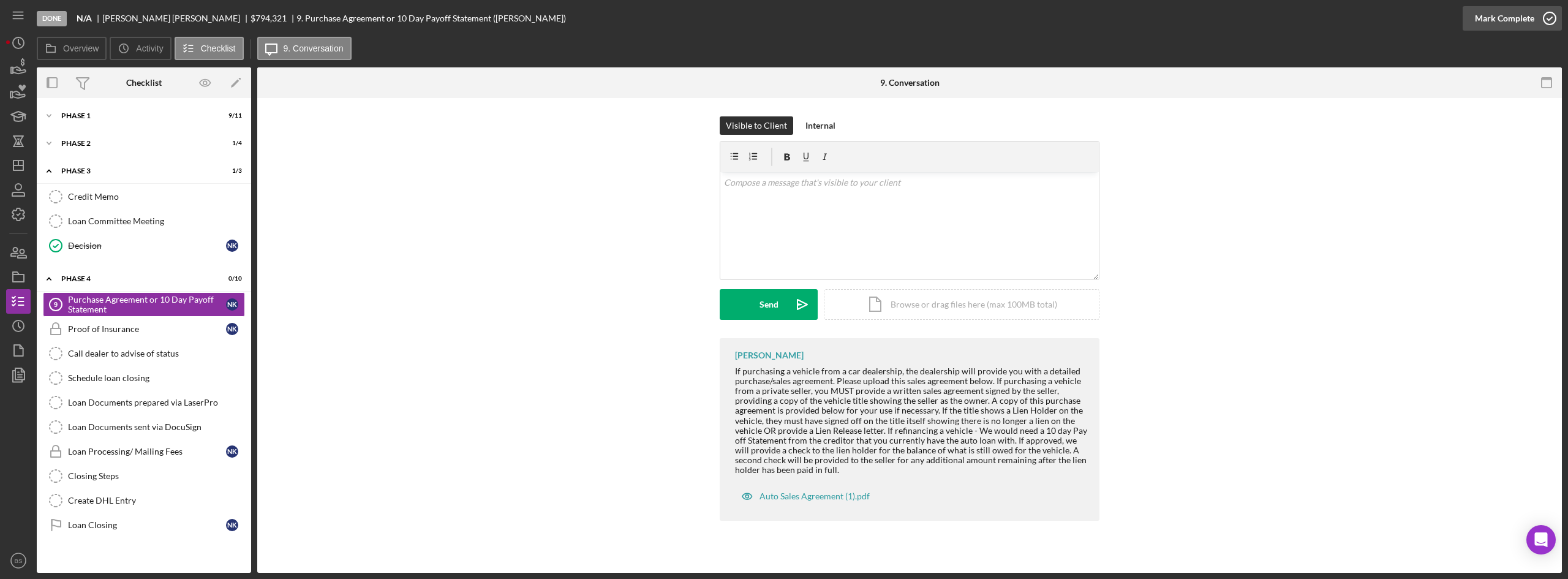
click at [1539, 26] on icon "button" at bounding box center [1549, 19] width 31 height 31
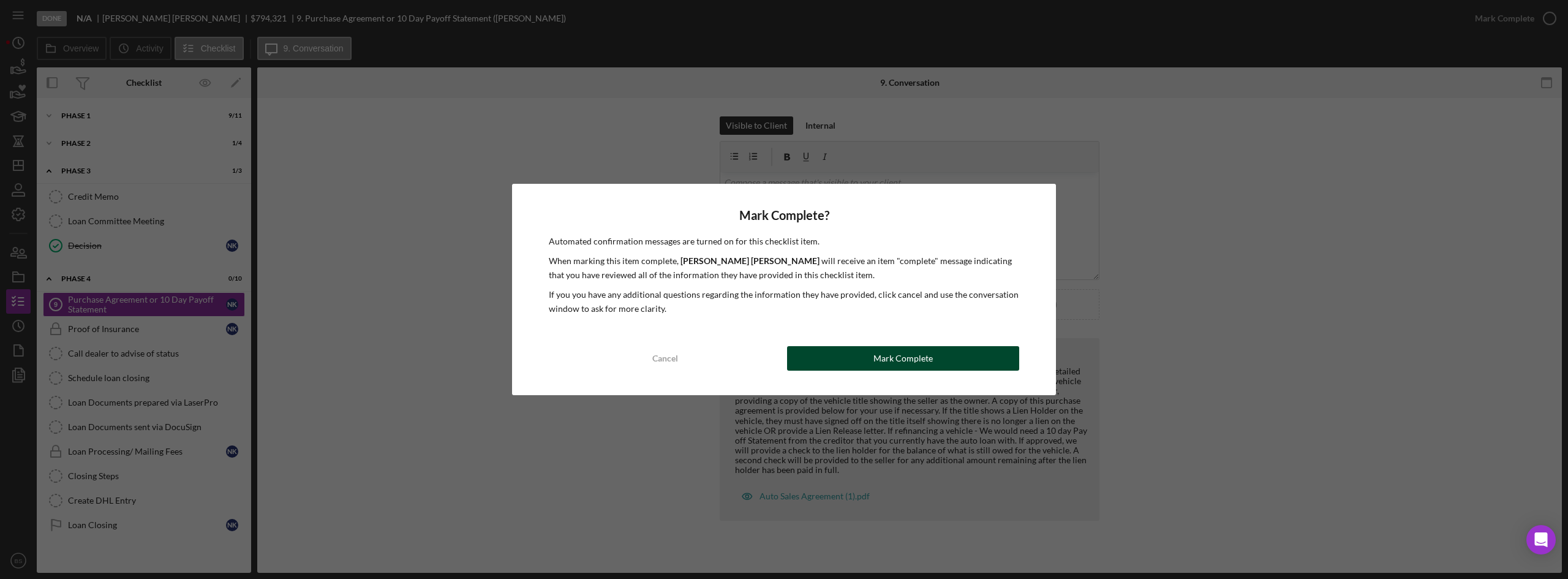
click at [848, 351] on button "Mark Complete" at bounding box center [902, 359] width 232 height 24
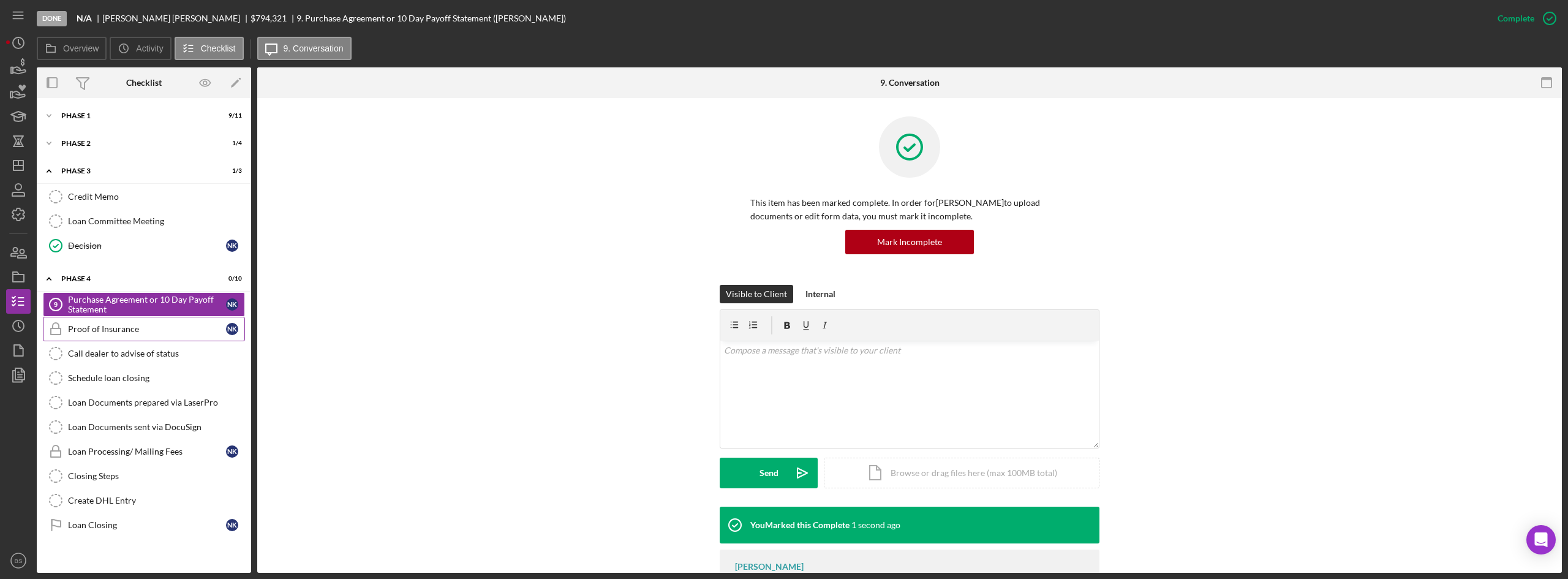
click at [75, 322] on link "Proof of Insurance Proof of Insurance N K" at bounding box center [144, 329] width 202 height 24
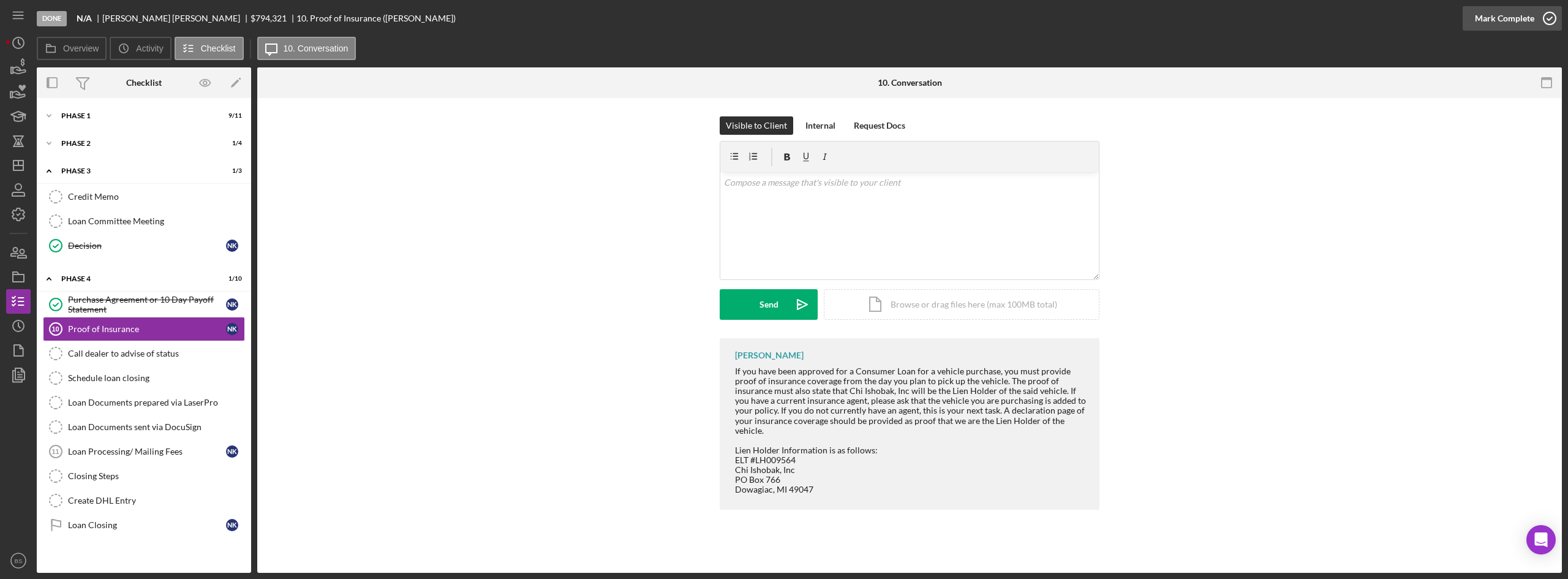
click at [1525, 29] on div "Mark Complete" at bounding box center [1504, 19] width 59 height 24
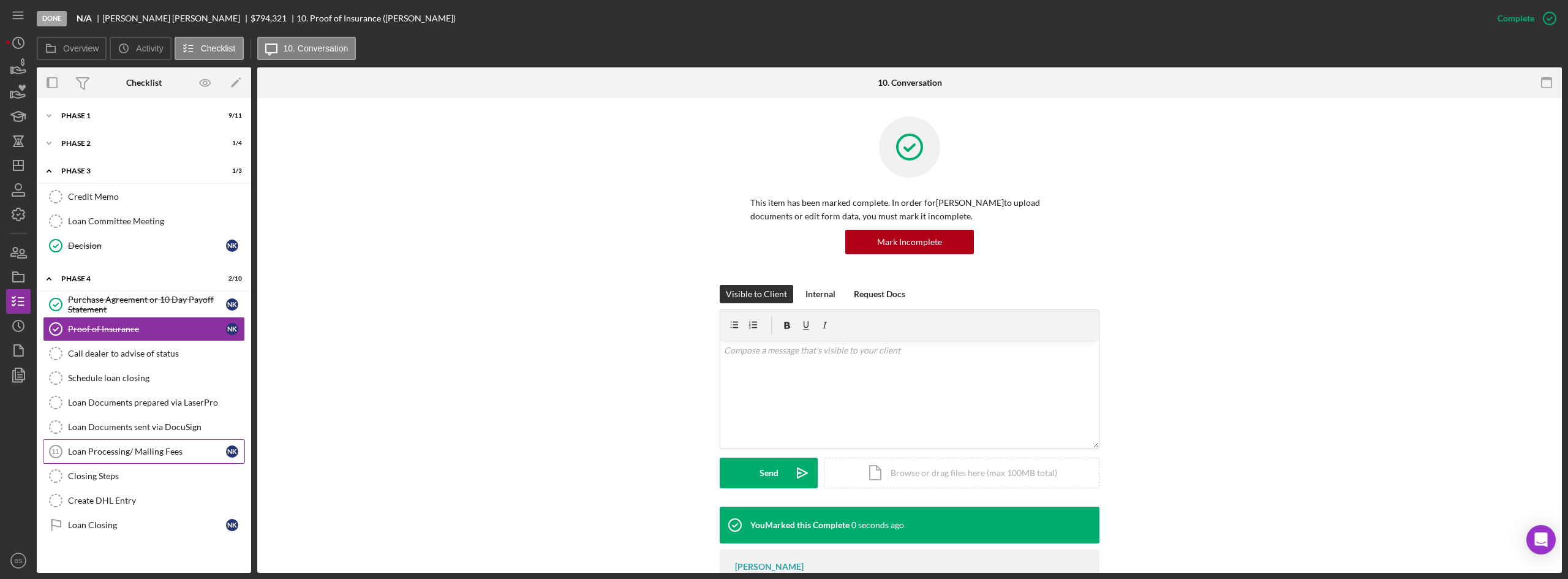
click at [165, 461] on link "Loan Processing/ Mailing Fees 11 Loan Processing/ Mailing Fees N K" at bounding box center [144, 452] width 202 height 24
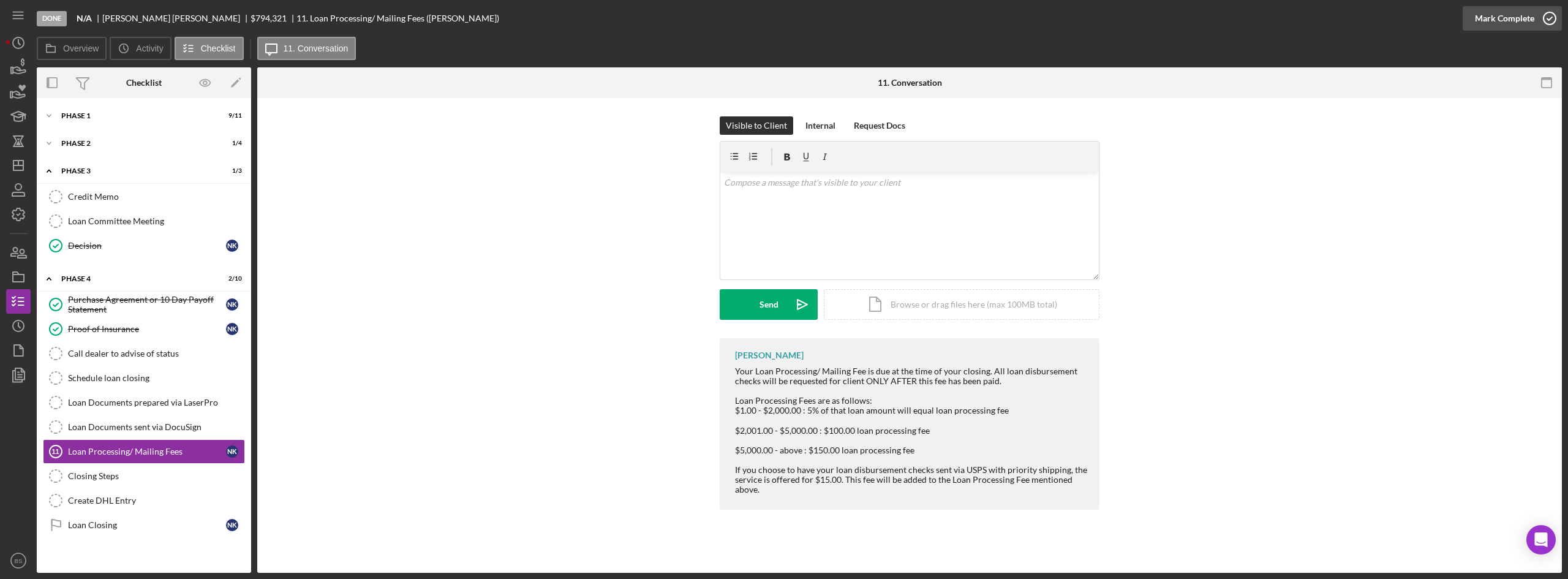
click at [1539, 19] on icon "button" at bounding box center [1549, 19] width 31 height 31
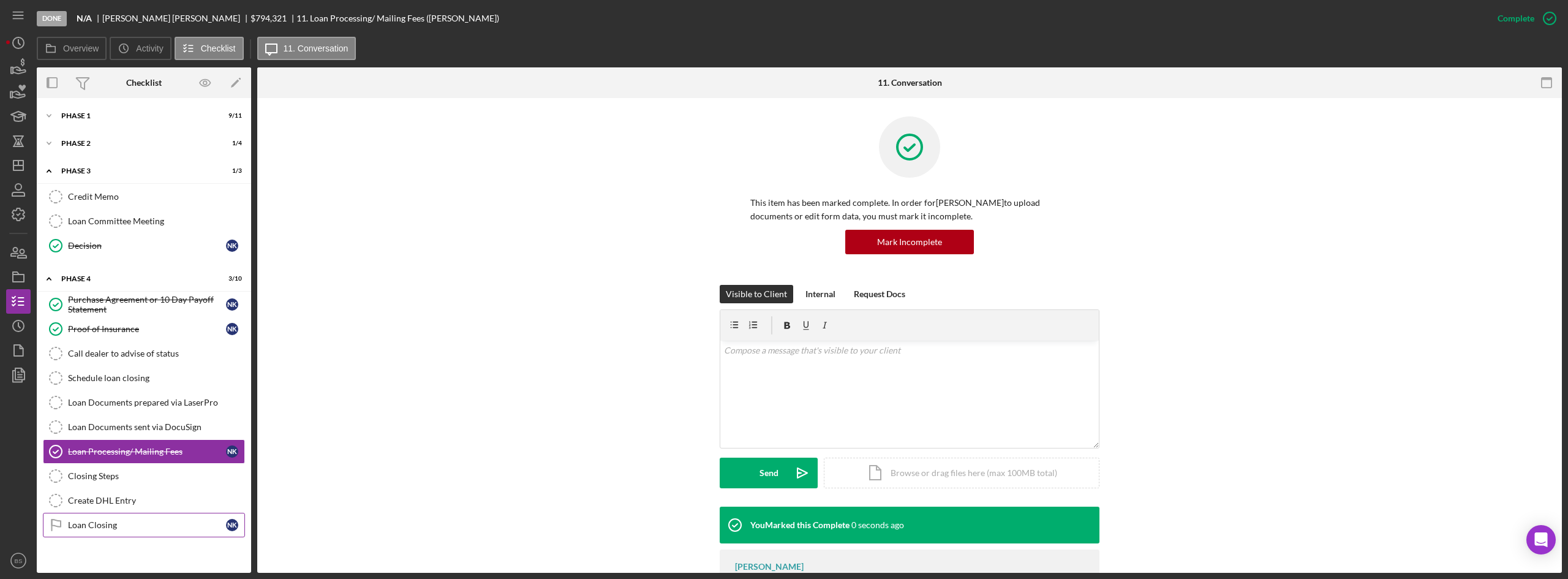
click at [73, 537] on link "Loan Closing Loan Closing N K" at bounding box center [144, 525] width 202 height 24
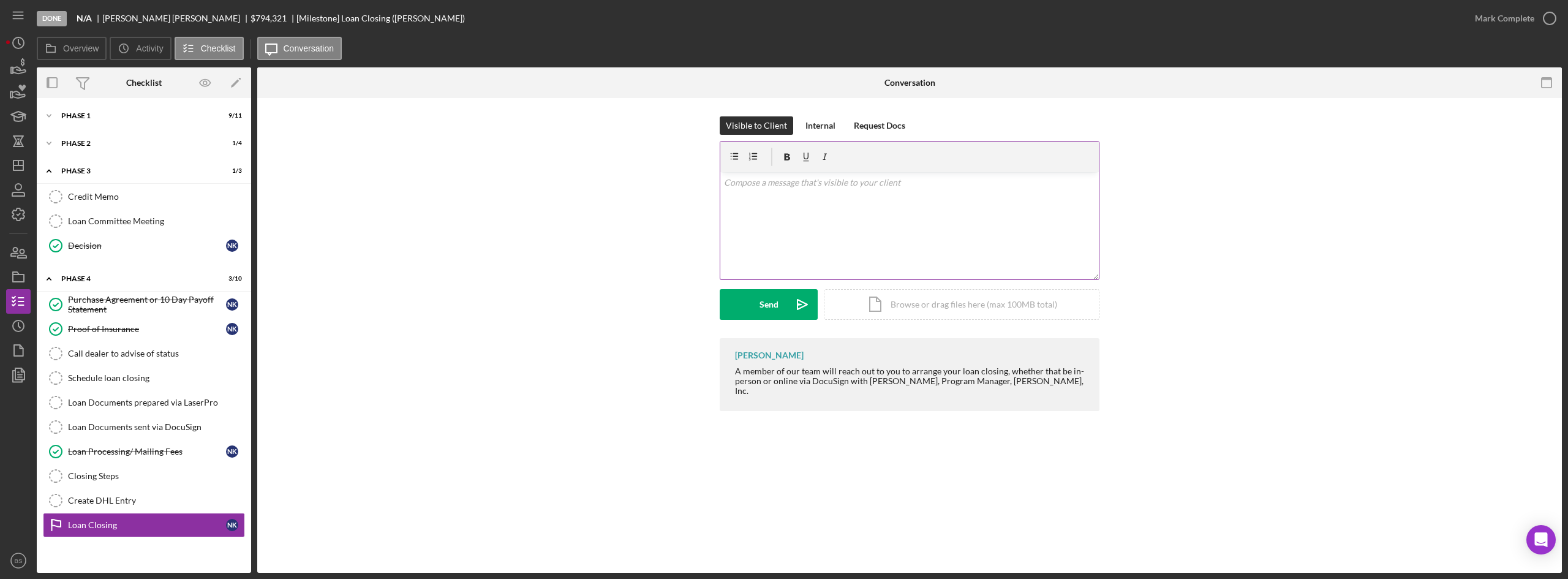
click at [890, 240] on div "v Color teal Color pink Remove color Add row above Add row below Add column bef…" at bounding box center [910, 226] width 379 height 107
click at [958, 188] on p "Hi Nathan. The loan processing fee went through successfully and I can now requ…" at bounding box center [910, 189] width 372 height 27
click at [941, 200] on p "Hi Nathan. The loan processing fee went through successfully, and I can now req…" at bounding box center [910, 189] width 372 height 27
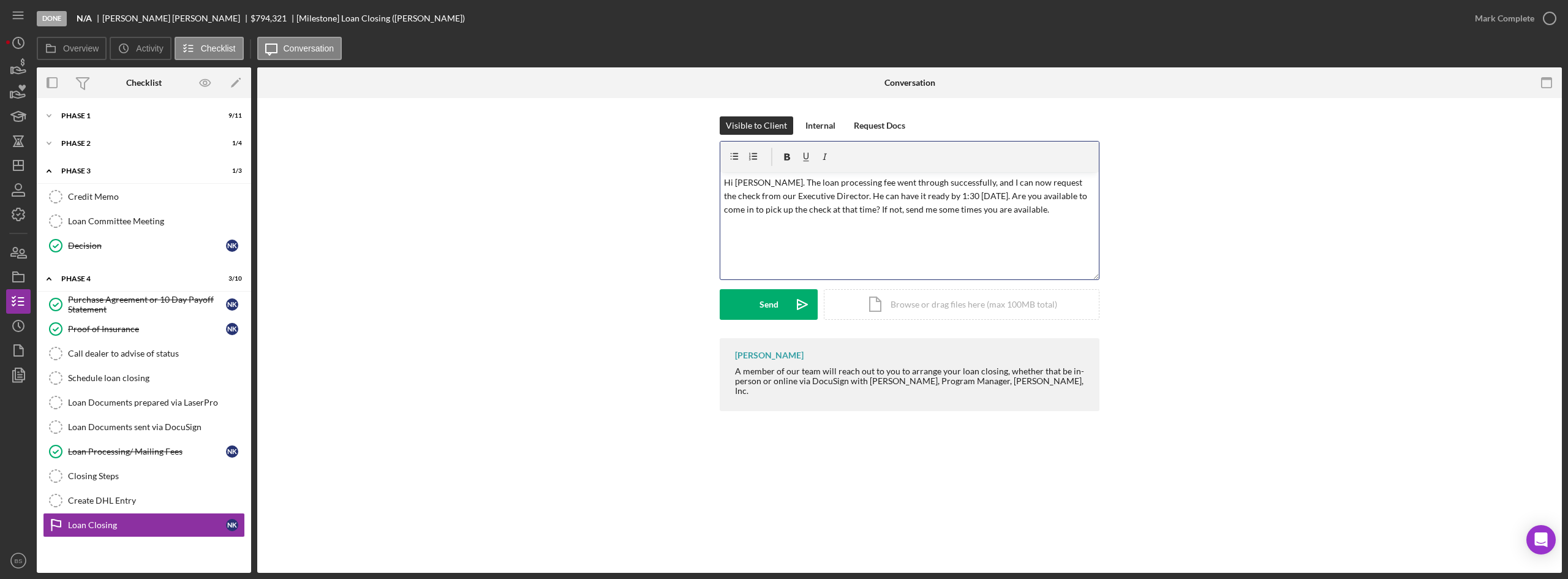
click at [999, 212] on p "Hi Nathan. The loan processing fee went through successfully, and I can now req…" at bounding box center [910, 196] width 372 height 41
click at [763, 300] on div "Send" at bounding box center [769, 305] width 19 height 31
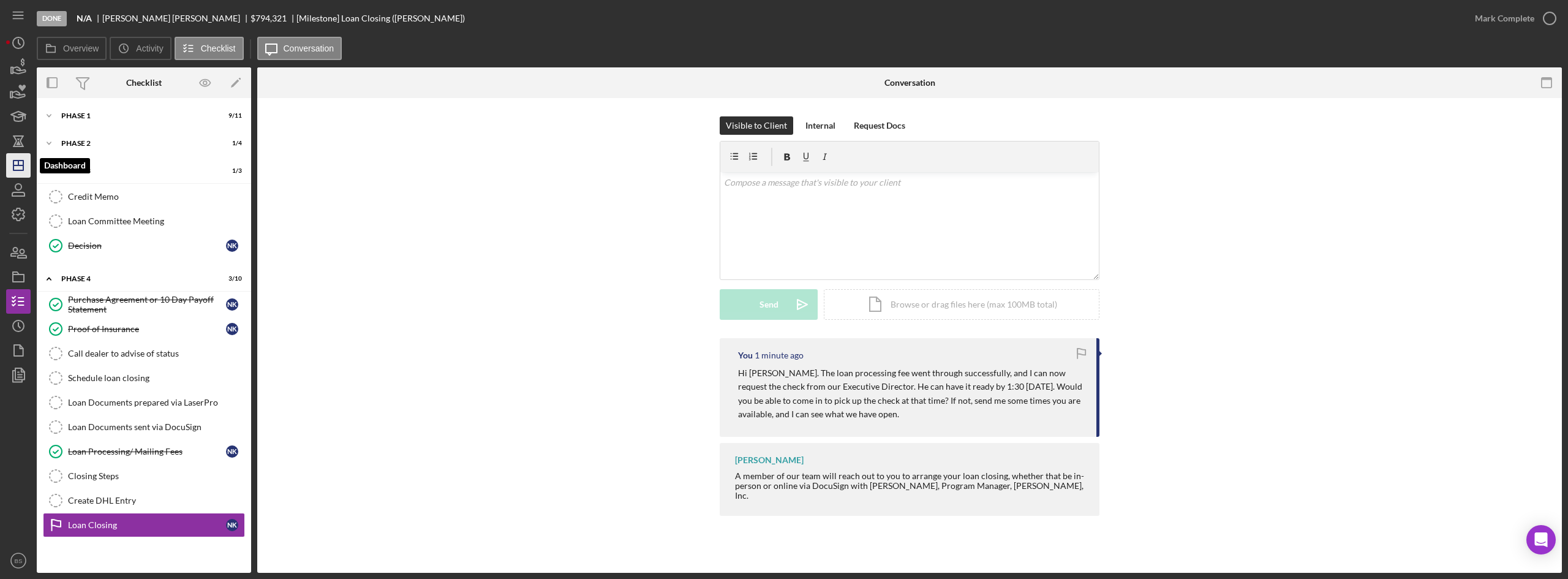
click at [12, 157] on icon "Icon/Dashboard" at bounding box center [19, 166] width 31 height 31
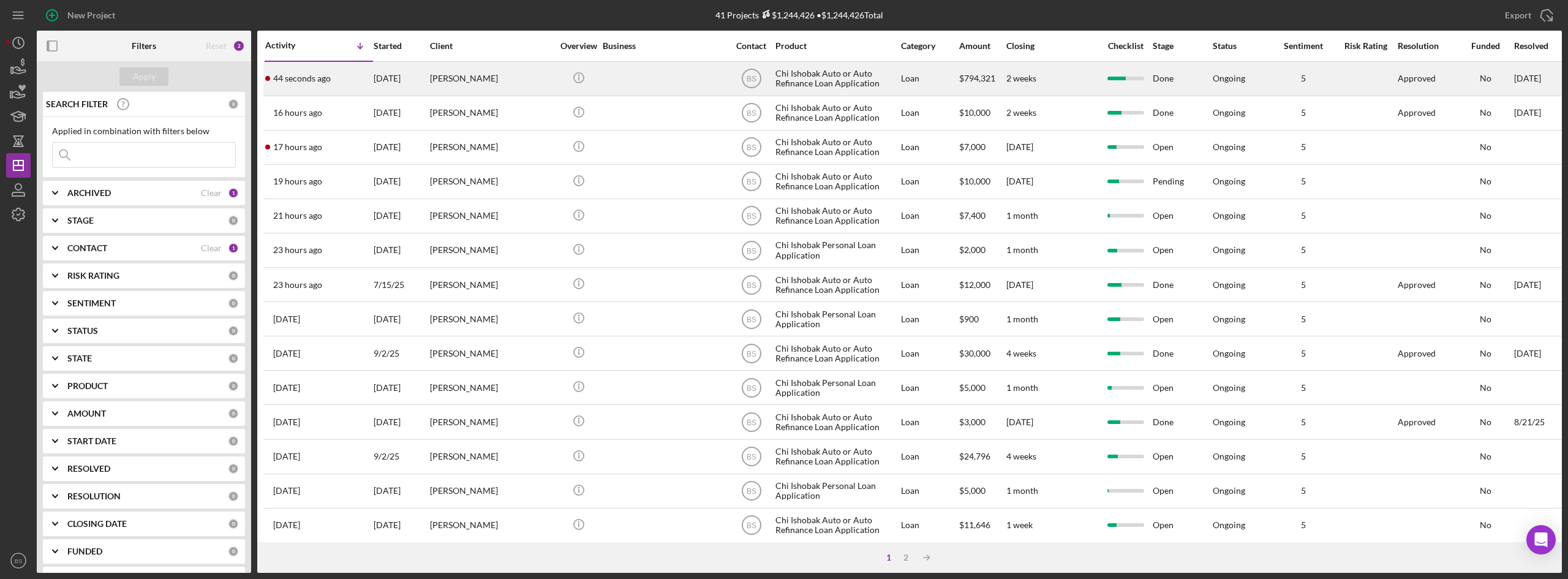
click at [351, 81] on div "44 seconds ago [PERSON_NAME]" at bounding box center [319, 79] width 107 height 33
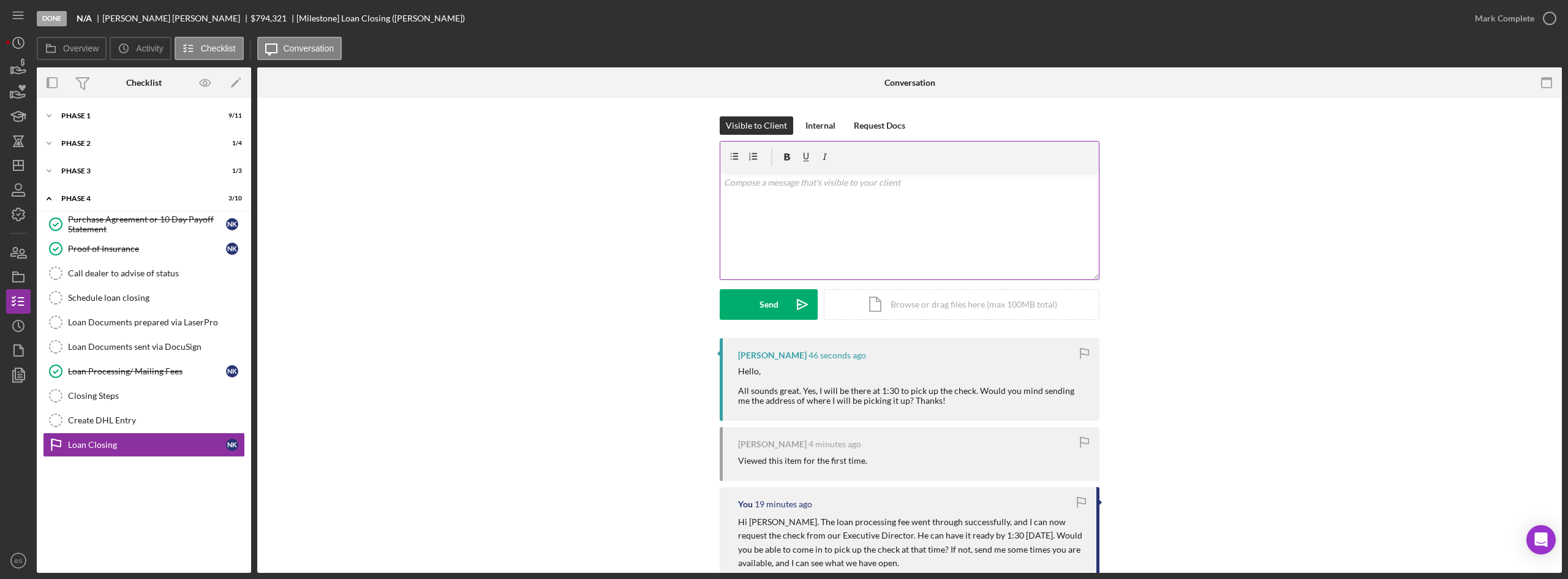
click at [901, 243] on div "v Color teal Color pink Remove color Add row above Add row below Add column bef…" at bounding box center [910, 226] width 379 height 107
click at [738, 195] on p "Perfect. We will see you then! [PERSON_NAME], our Executive Director, will be t…" at bounding box center [910, 189] width 372 height 27
click at [750, 202] on p "Perfect. We will see you then! [PERSON_NAME], our Executive Director, will be t…" at bounding box center [910, 189] width 372 height 27
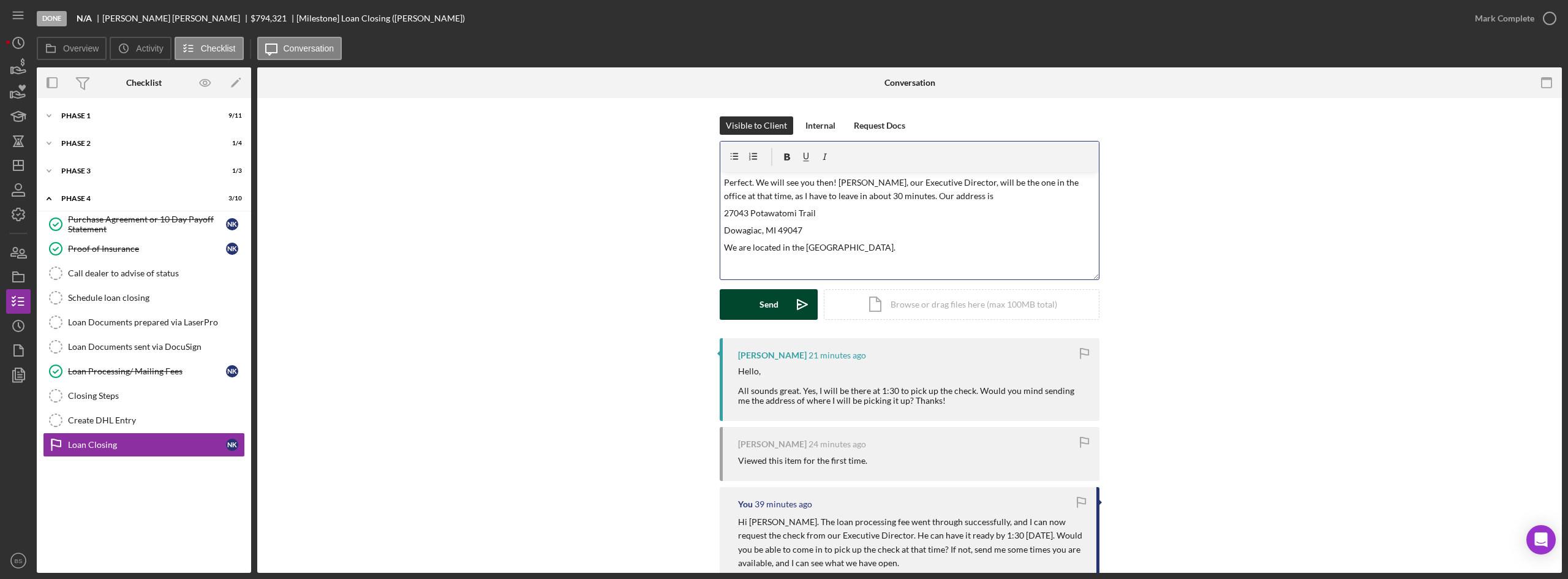
click at [787, 296] on icon "Icon/icon-invite-send" at bounding box center [802, 305] width 31 height 31
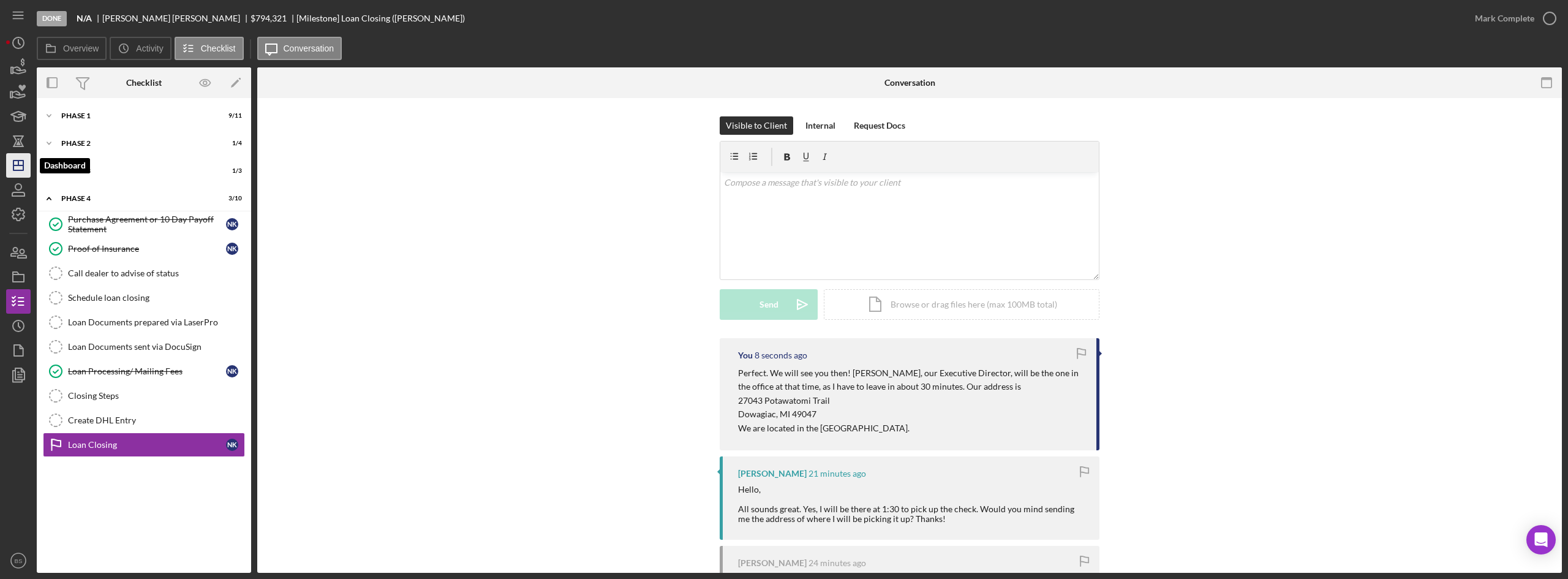
click at [11, 169] on icon "Icon/Dashboard" at bounding box center [19, 166] width 31 height 31
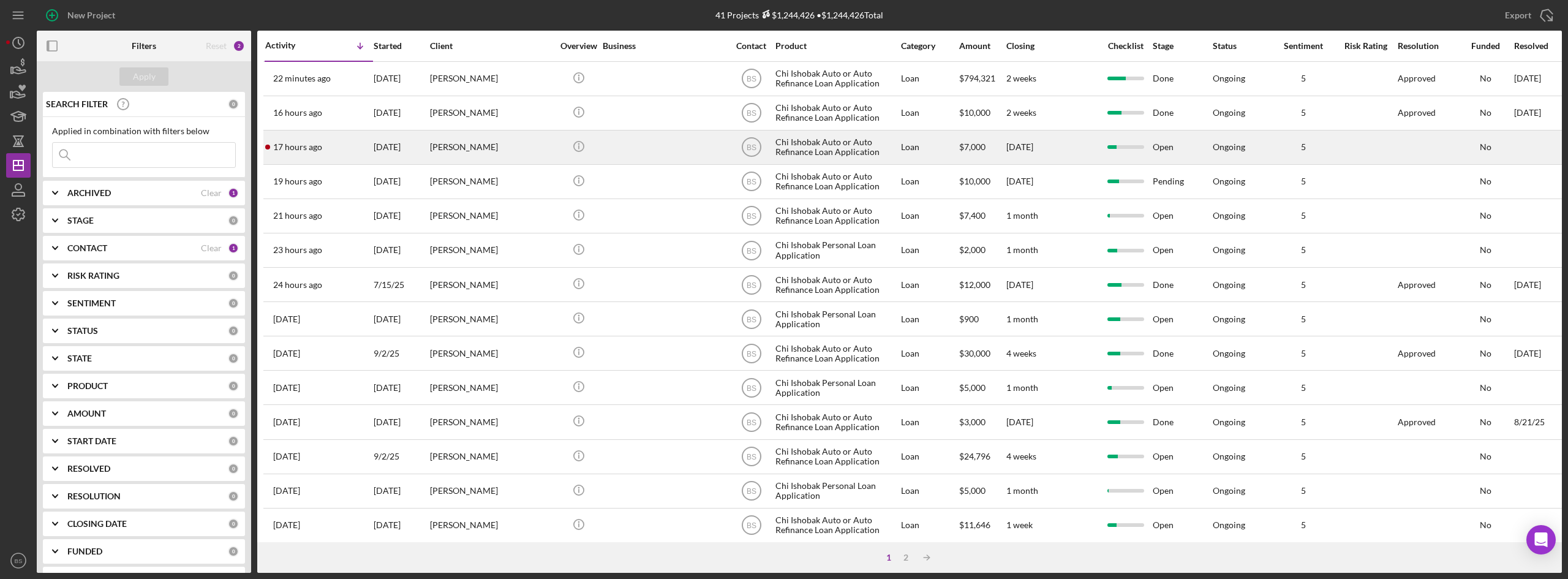
click at [464, 141] on div "[PERSON_NAME]" at bounding box center [491, 147] width 123 height 33
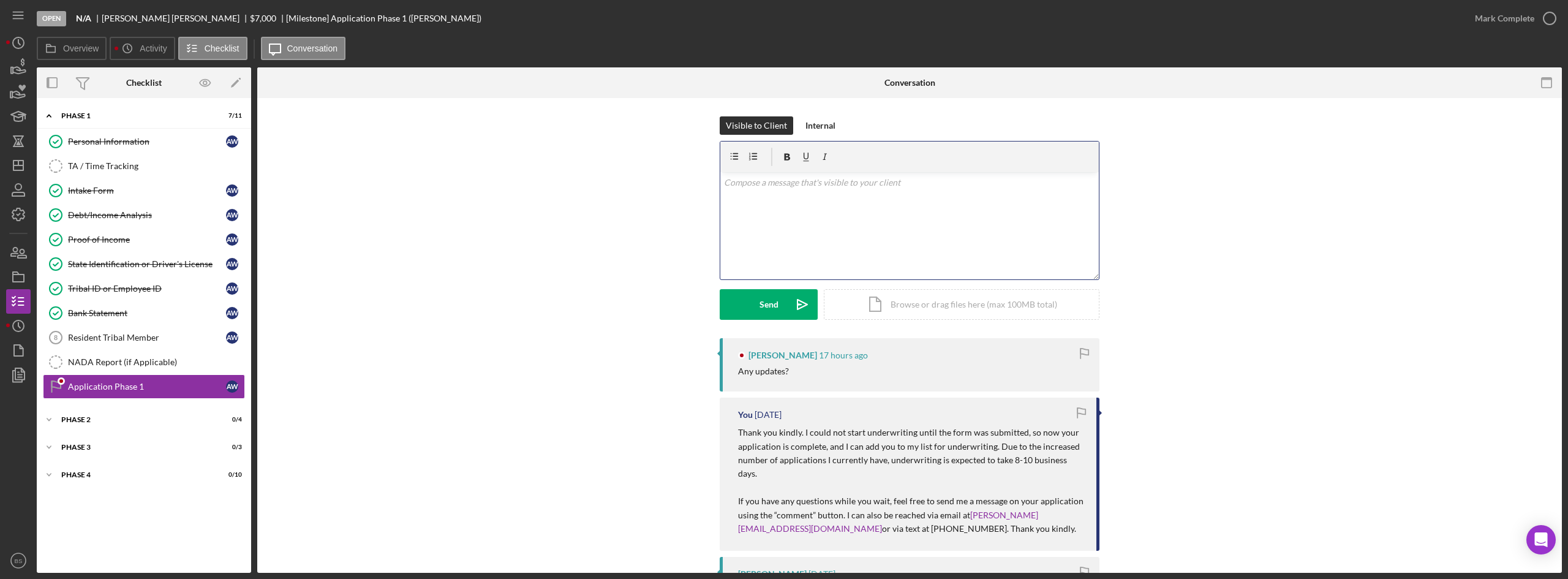
click at [998, 236] on div "v Color teal Color pink Remove color Add row above Add row below Add column bef…" at bounding box center [910, 226] width 379 height 107
click at [1012, 187] on p "HI [PERSON_NAME]. I do not have an update at this time, but the anticipated dat…" at bounding box center [910, 189] width 372 height 27
drag, startPoint x: 847, startPoint y: 200, endPoint x: 842, endPoint y: 194, distance: 7.8
click at [847, 200] on p "HI [PERSON_NAME]. I do not have an update at this time, but the anticipated dat…" at bounding box center [910, 189] width 372 height 27
click at [730, 187] on p "HI [PERSON_NAME]. I do not have an update at this time, but the anticipated dat…" at bounding box center [910, 196] width 372 height 41
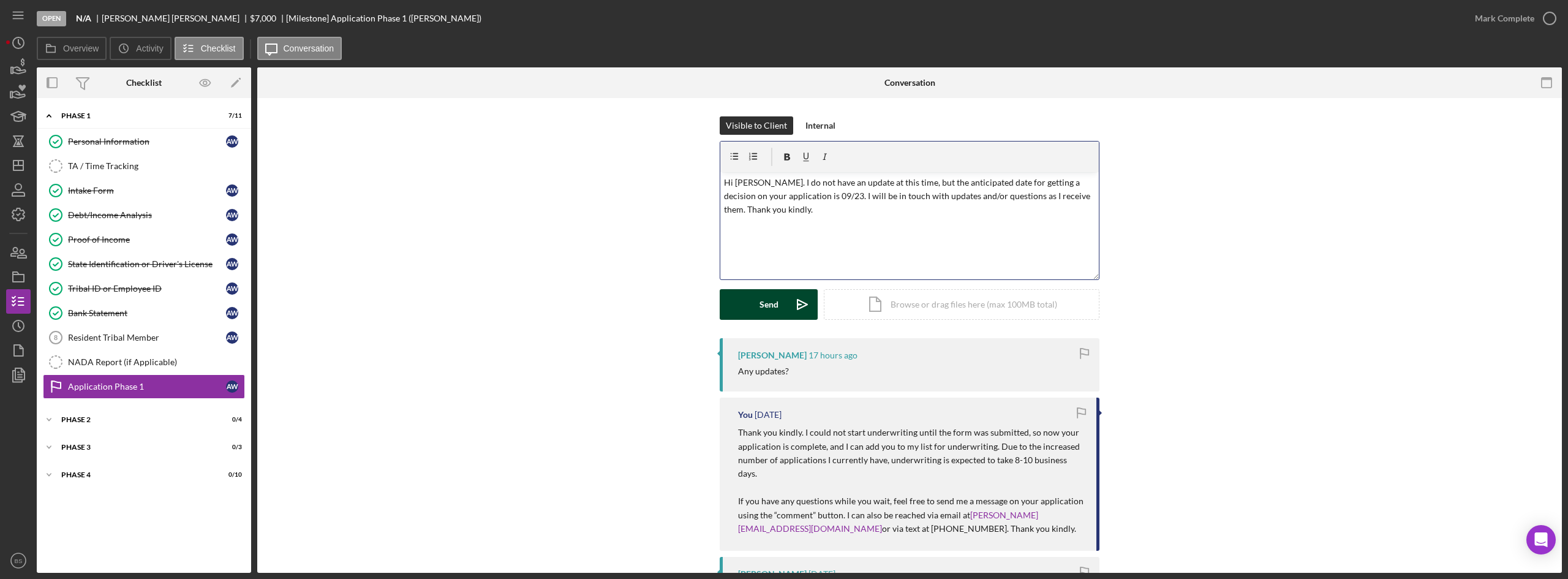
click at [798, 307] on icon "Icon/icon-invite-send" at bounding box center [802, 305] width 31 height 31
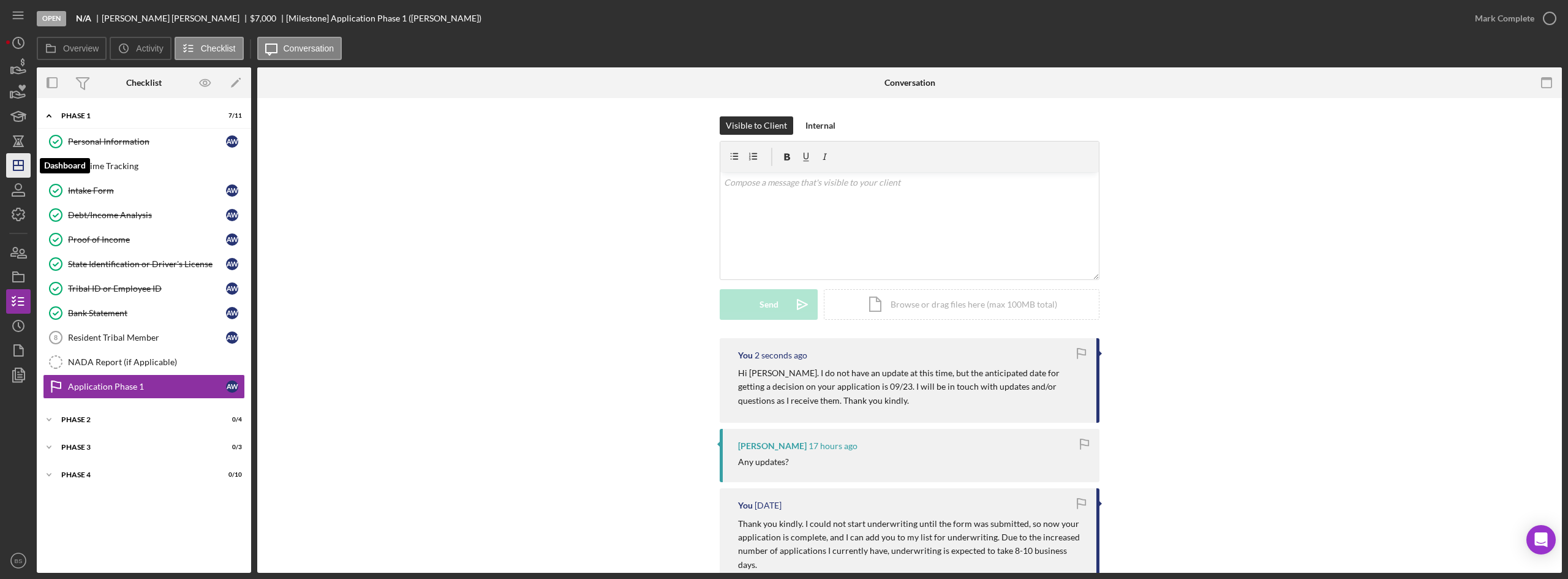
click at [22, 160] on icon "Icon/Dashboard" at bounding box center [19, 166] width 31 height 31
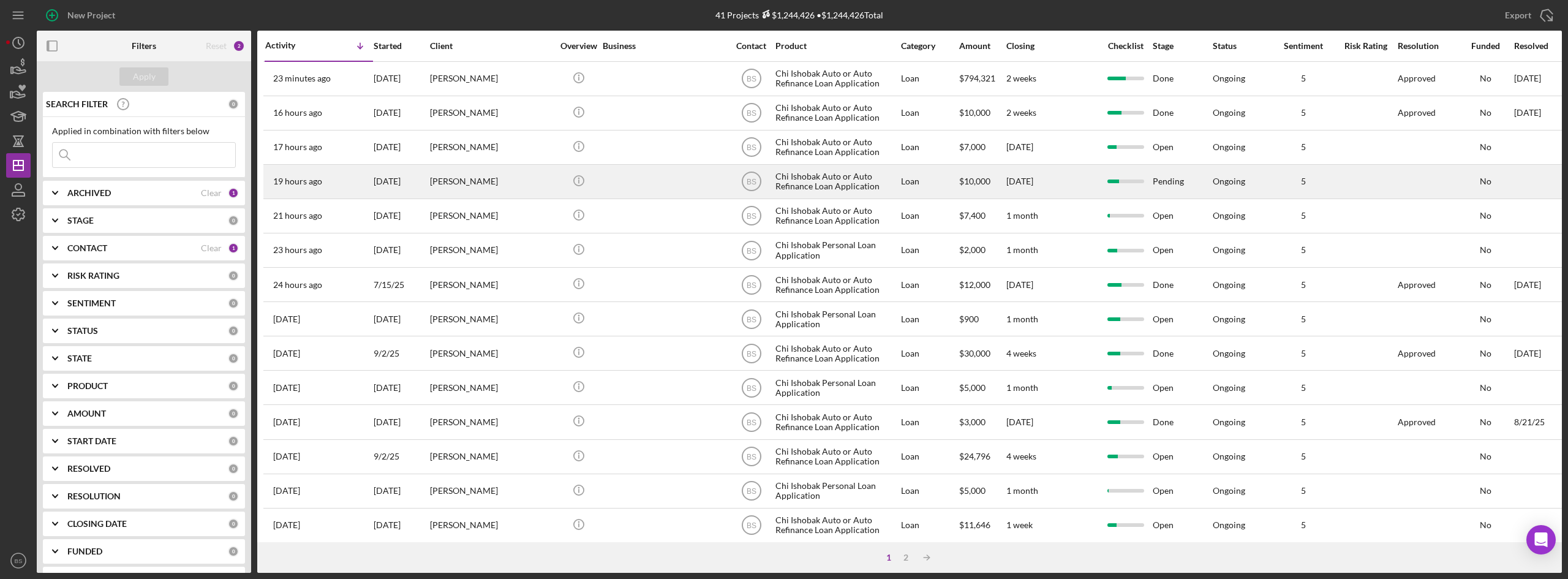
click at [560, 189] on div "Icon/Info" at bounding box center [579, 181] width 46 height 33
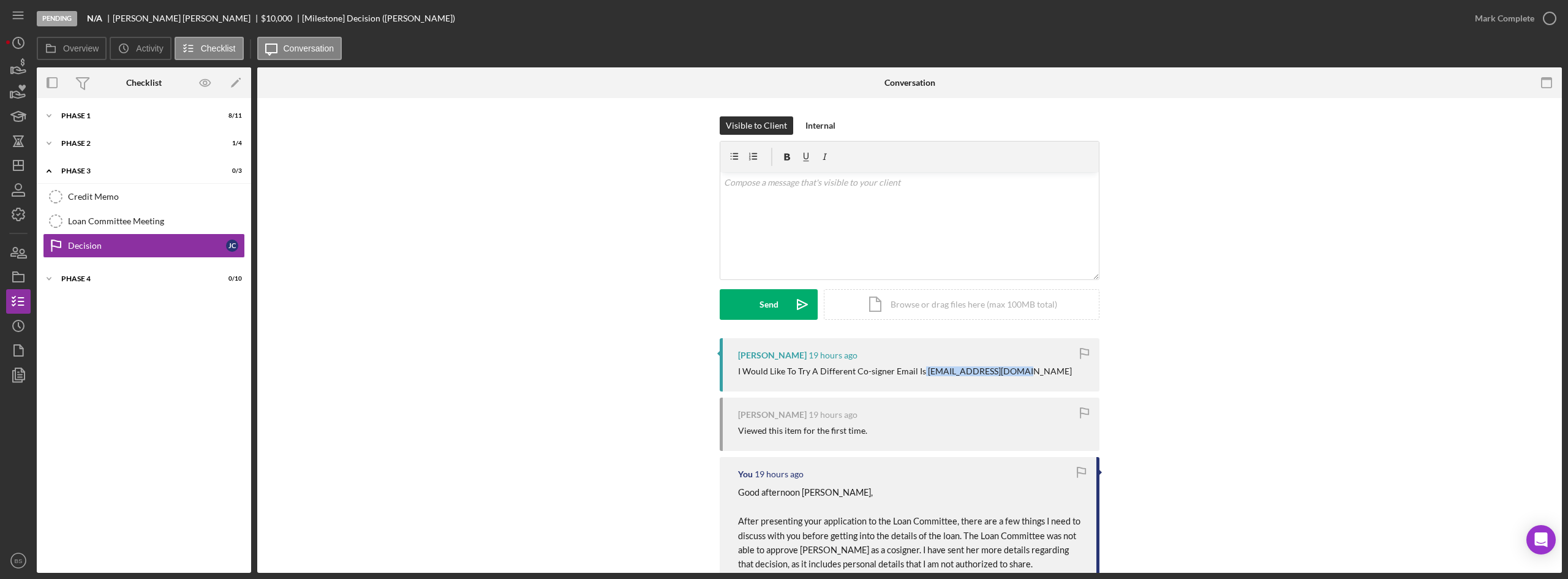
drag, startPoint x: 1022, startPoint y: 372, endPoint x: 920, endPoint y: 374, distance: 102.0
click at [920, 374] on div "I Would Like To Try A Different Co-signer Email Is [EMAIL_ADDRESS][DOMAIN_NAME]" at bounding box center [913, 371] width 349 height 10
copy div "[EMAIL_ADDRESS][DOMAIN_NAME]"
click at [975, 382] on div "[PERSON_NAME] 19 hours ago I Would Like To Try A Different Co-signer Email Is […" at bounding box center [910, 364] width 380 height 53
drag, startPoint x: 1018, startPoint y: 371, endPoint x: 924, endPoint y: 377, distance: 94.2
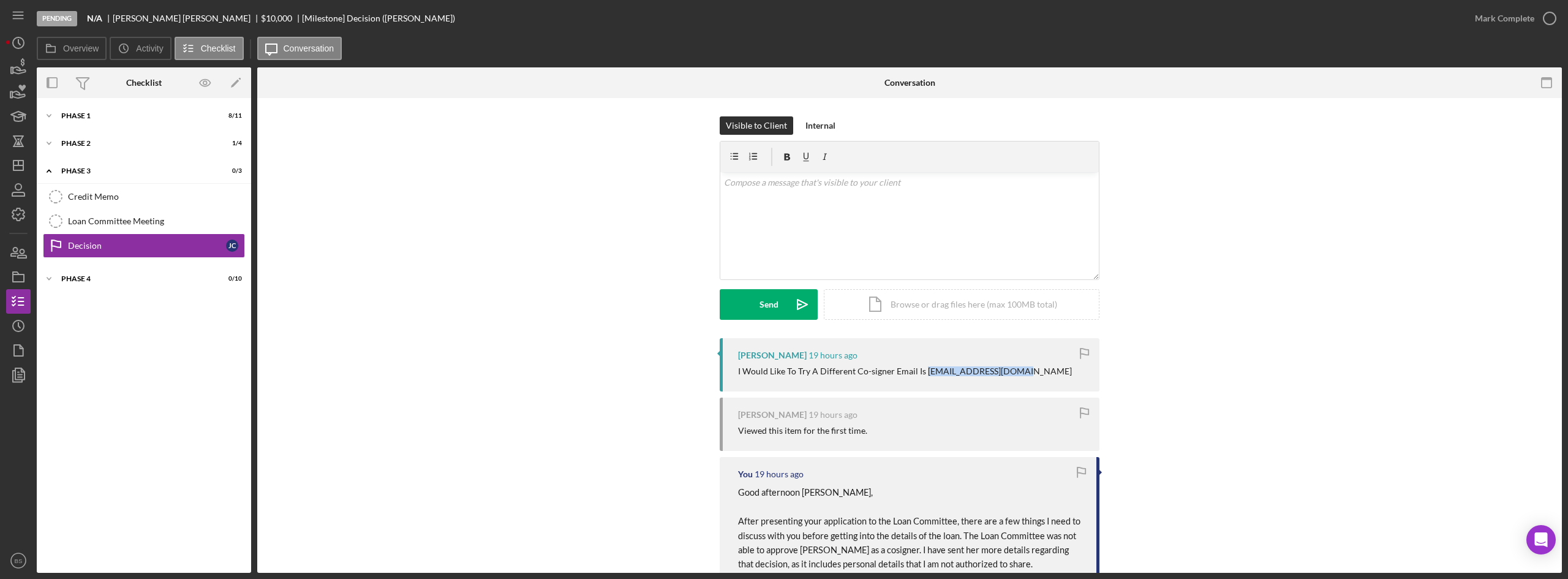
click at [924, 377] on div "[PERSON_NAME] 19 hours ago I Would Like To Try A Different Co-signer Email Is […" at bounding box center [910, 364] width 380 height 53
copy div "[EMAIL_ADDRESS][DOMAIN_NAME]"
click at [28, 205] on icon "button" at bounding box center [19, 215] width 31 height 31
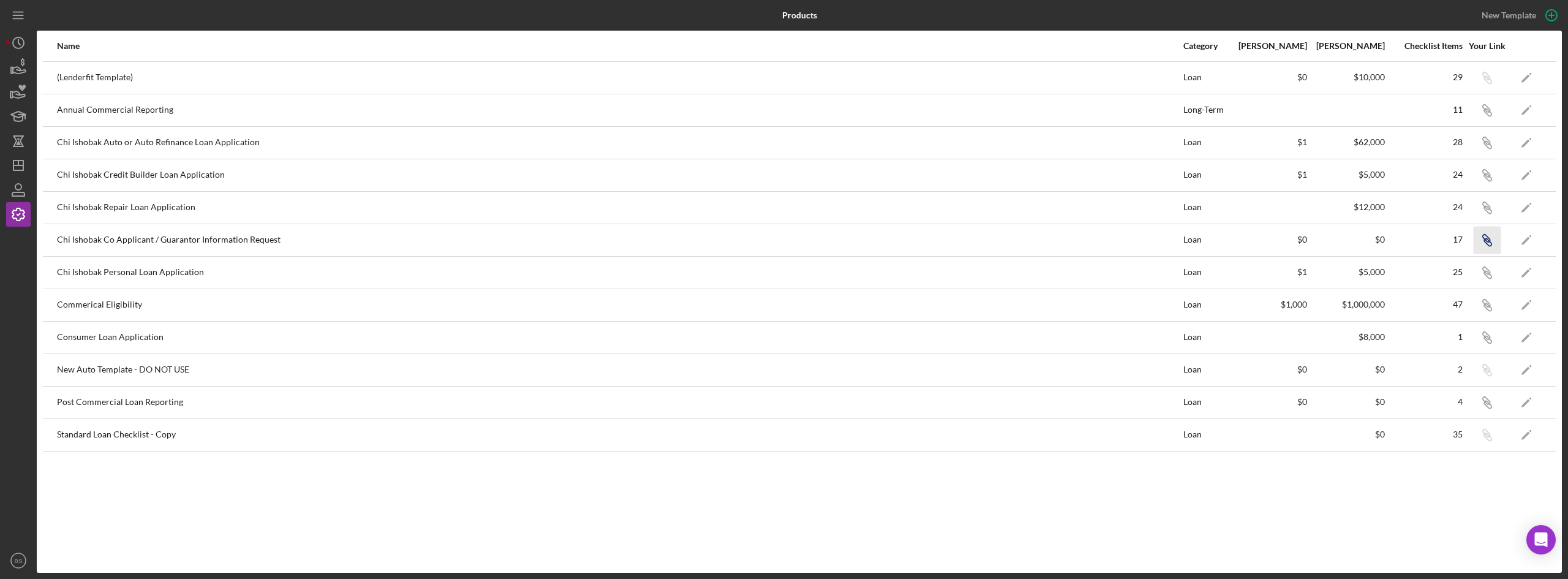
click at [1490, 235] on icon "Icon/Link" at bounding box center [1487, 240] width 27 height 27
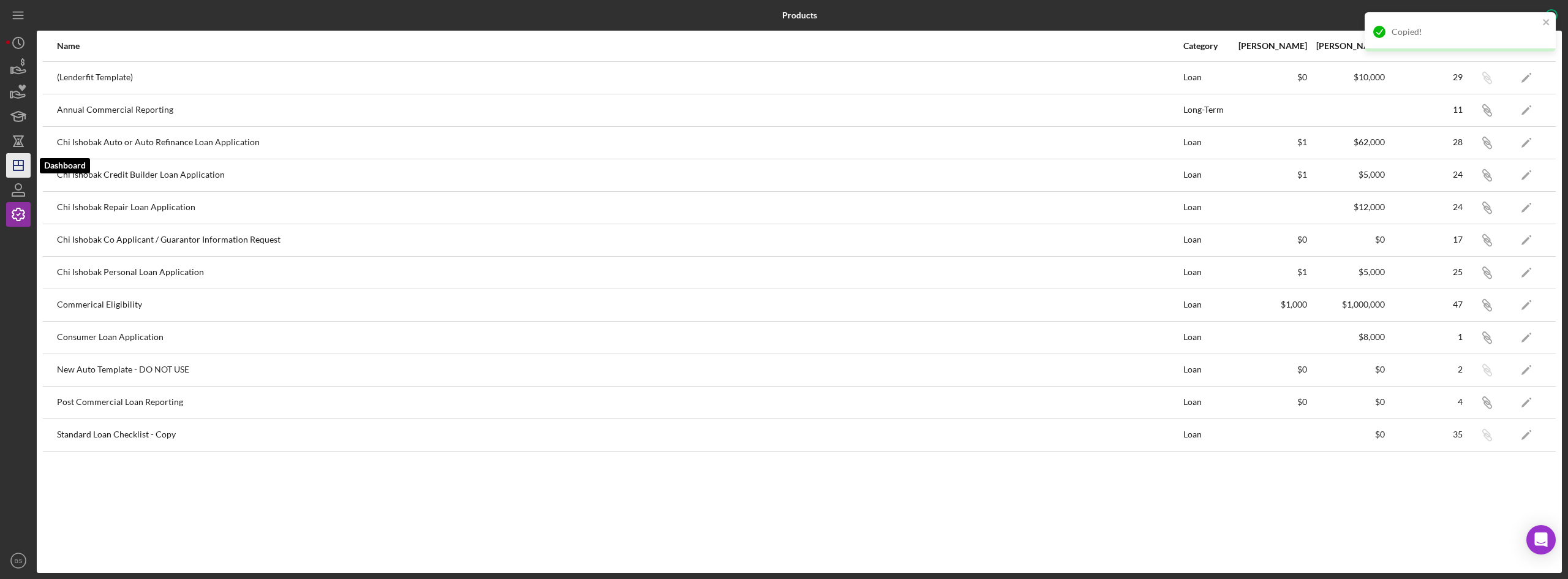
click at [24, 169] on icon "Icon/Dashboard" at bounding box center [19, 166] width 31 height 31
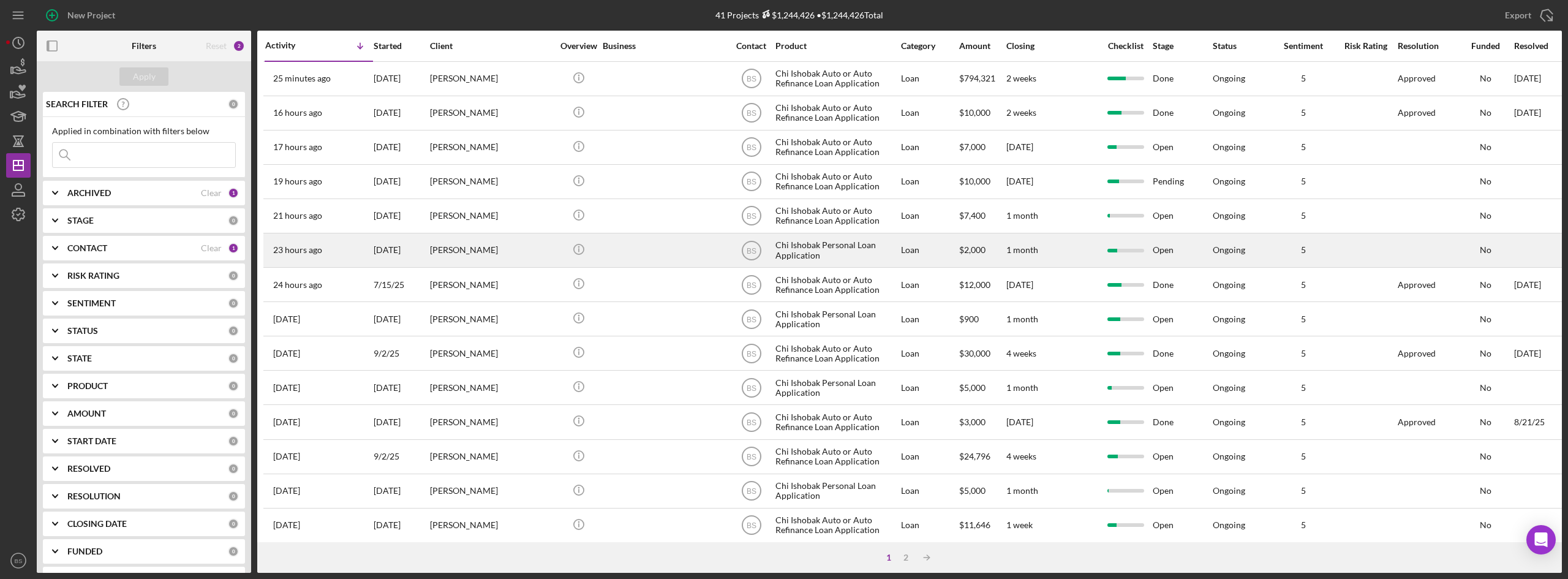
click at [468, 245] on div "[PERSON_NAME]" at bounding box center [491, 250] width 123 height 33
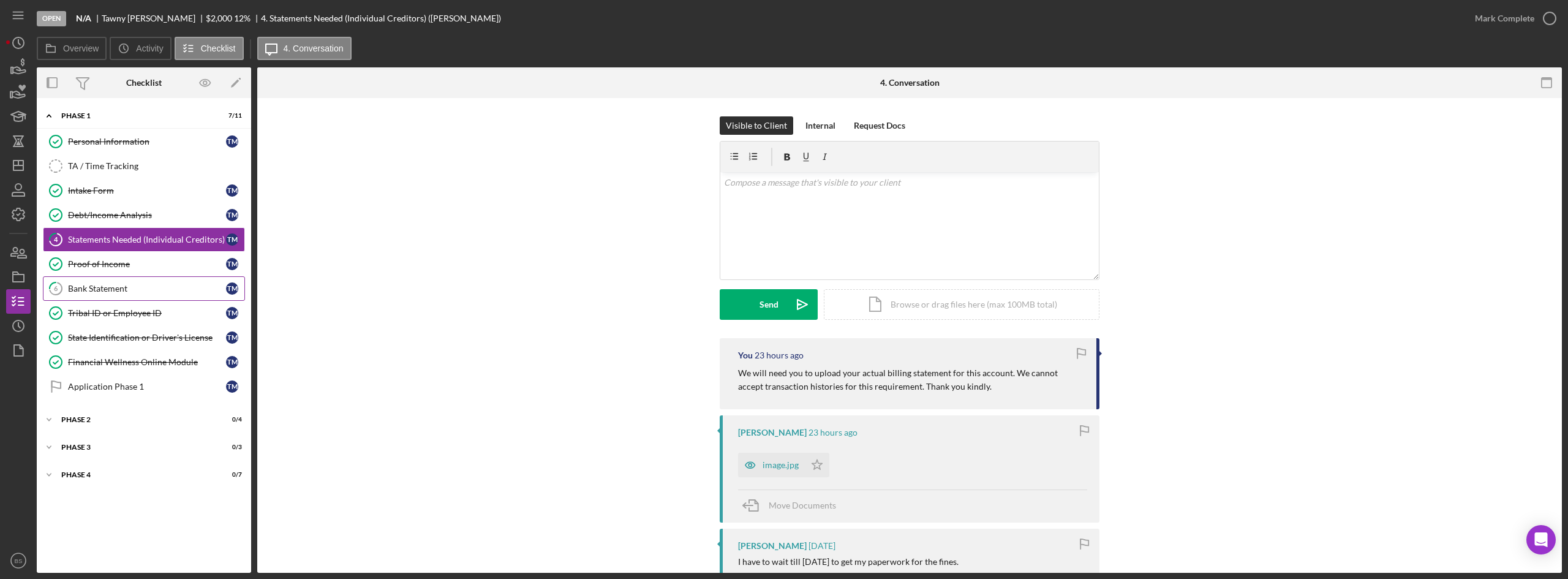
click at [168, 284] on div "Bank Statement" at bounding box center [146, 288] width 158 height 10
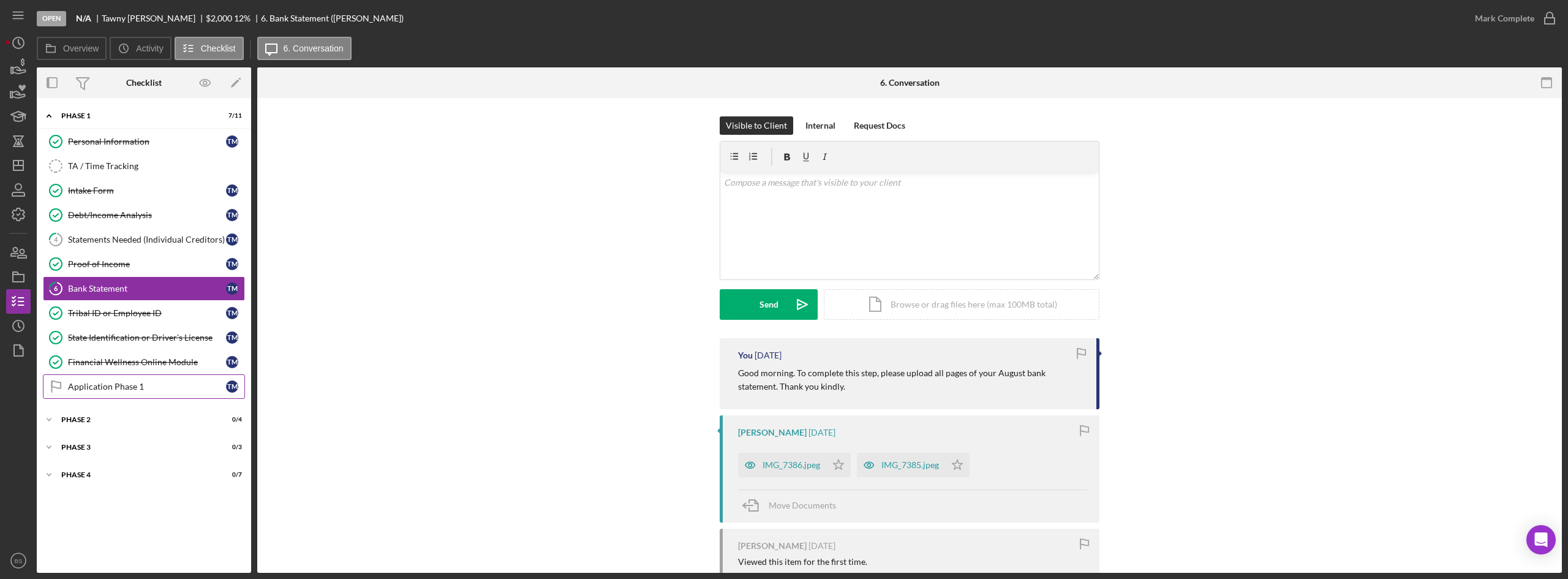
click at [171, 383] on div "Application Phase 1" at bounding box center [146, 386] width 158 height 10
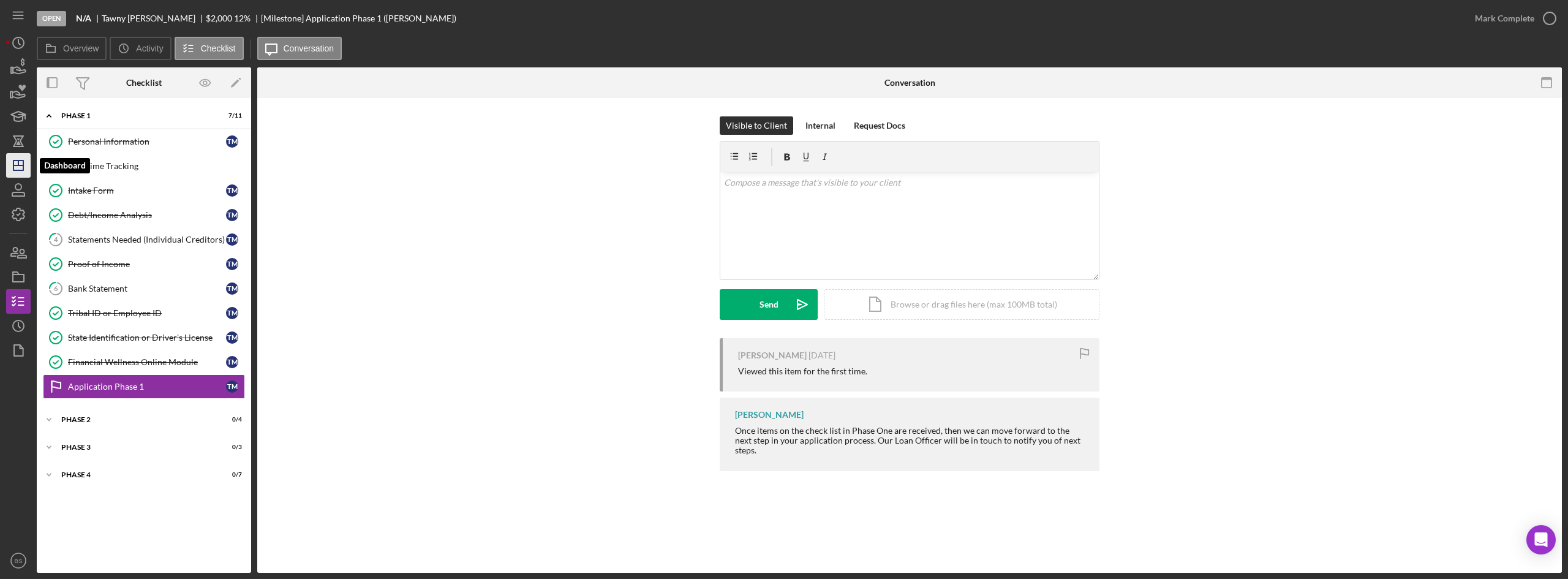
click at [28, 172] on icon "Icon/Dashboard" at bounding box center [19, 166] width 31 height 31
